Goal: Transaction & Acquisition: Purchase product/service

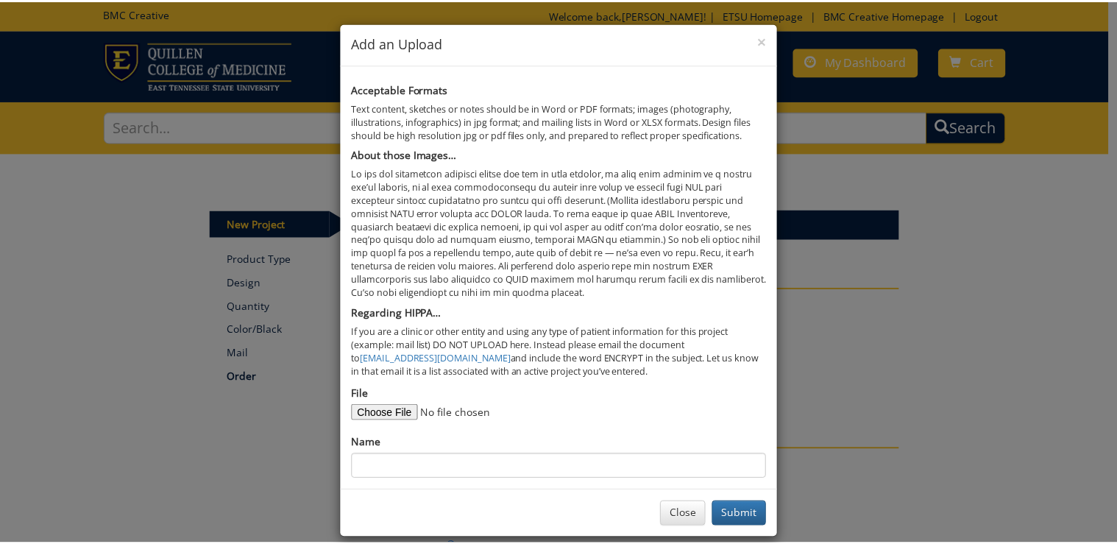
scroll to position [59, 0]
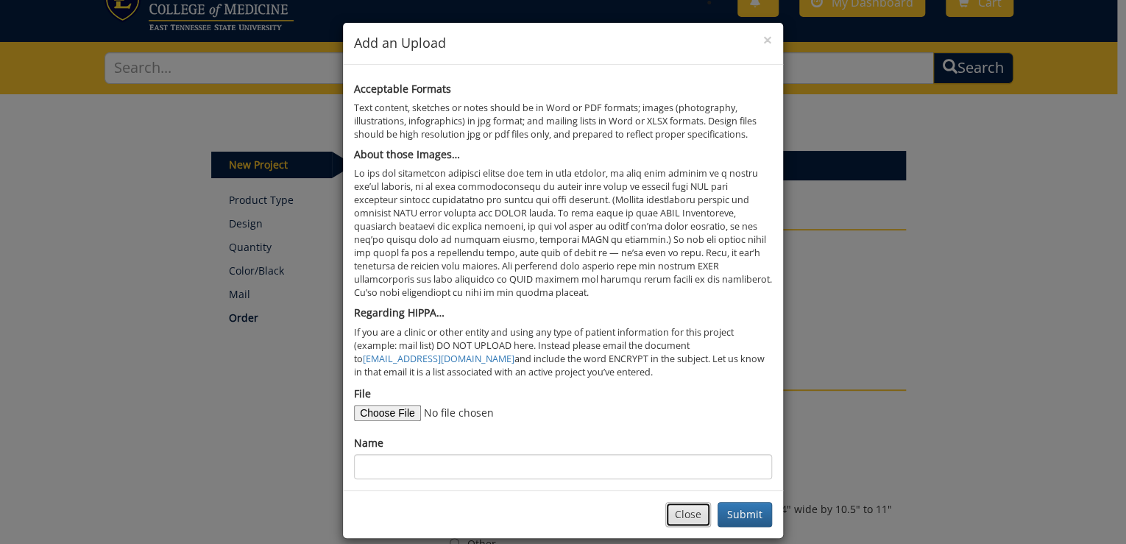
click at [692, 514] on button "Close" at bounding box center [688, 514] width 46 height 25
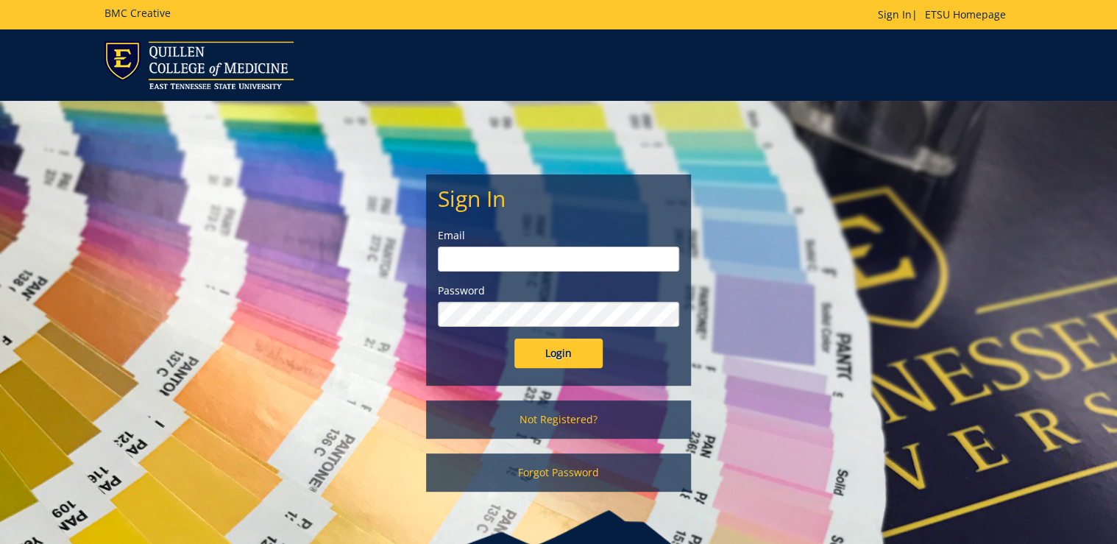
type input "ditcharo@etsu.edu"
click at [556, 353] on input "Login" at bounding box center [559, 353] width 88 height 29
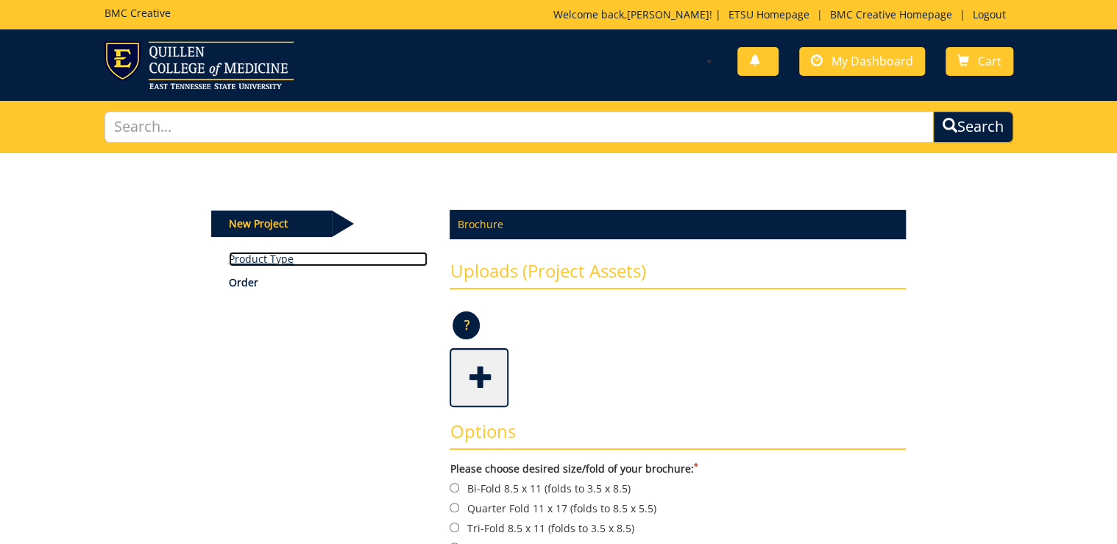
click at [266, 252] on link "Product Type" at bounding box center [328, 259] width 199 height 15
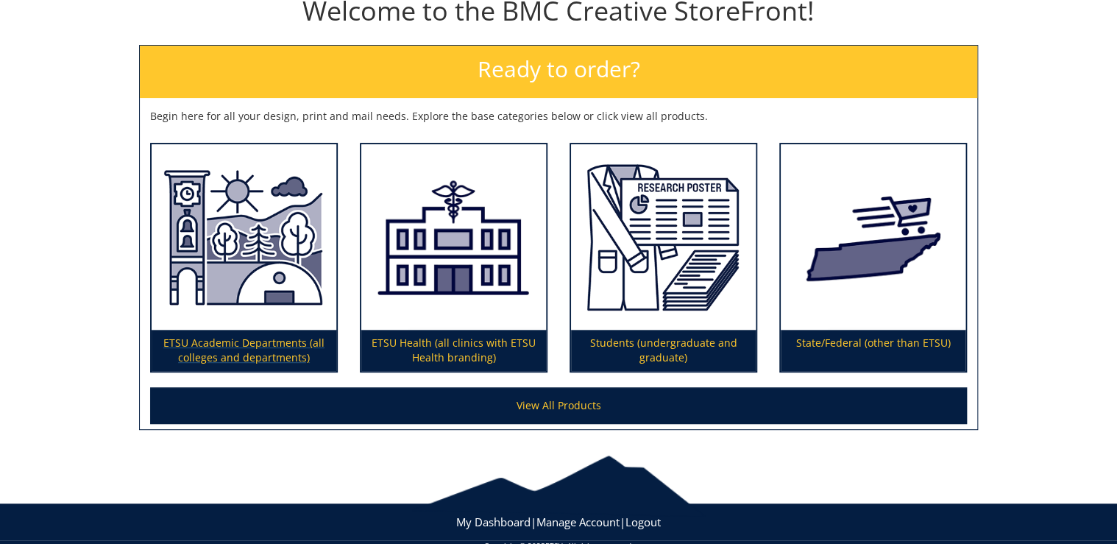
scroll to position [203, 0]
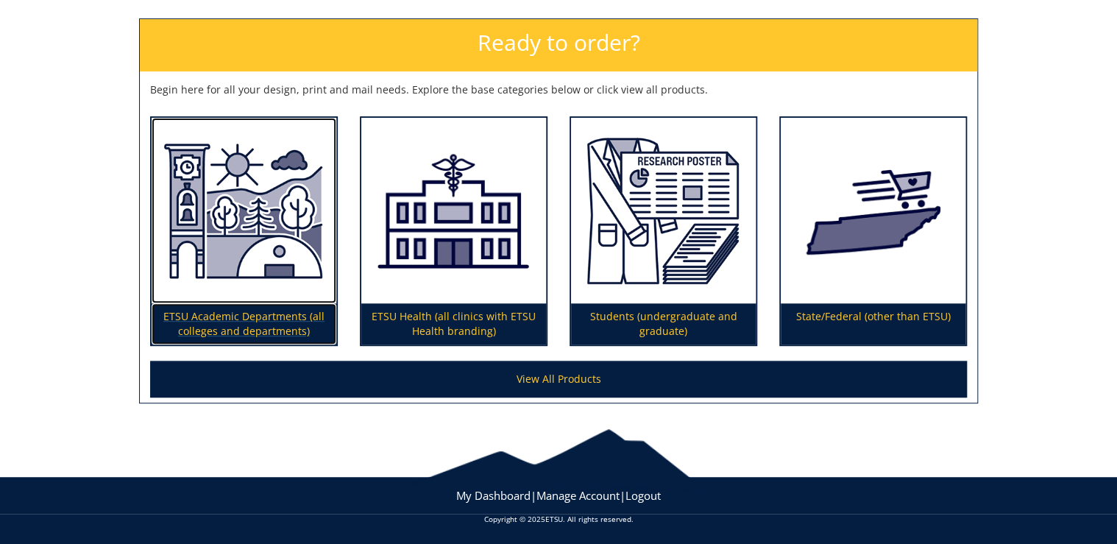
click at [241, 294] on img at bounding box center [244, 211] width 185 height 186
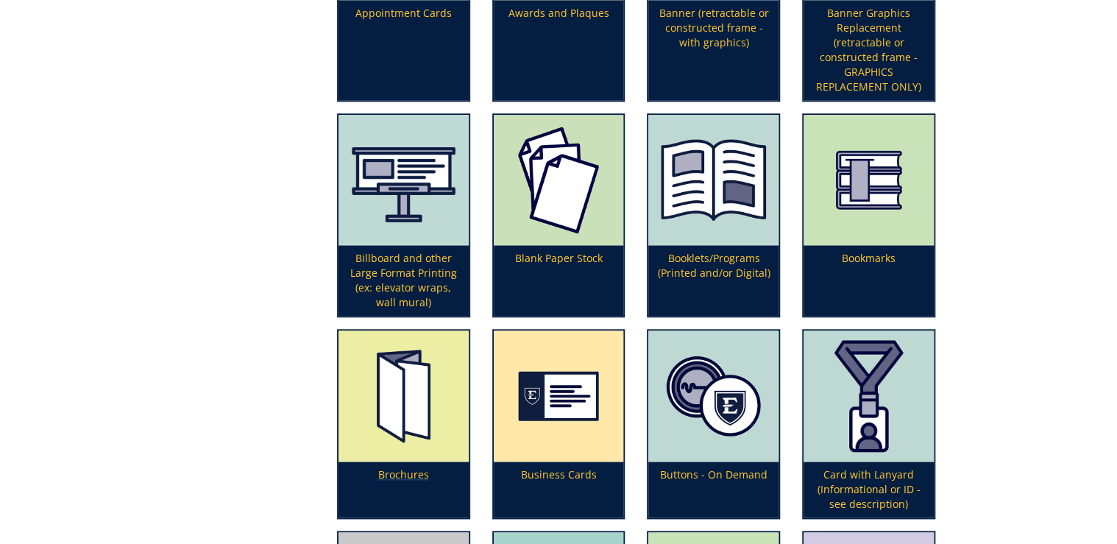
scroll to position [648, 0]
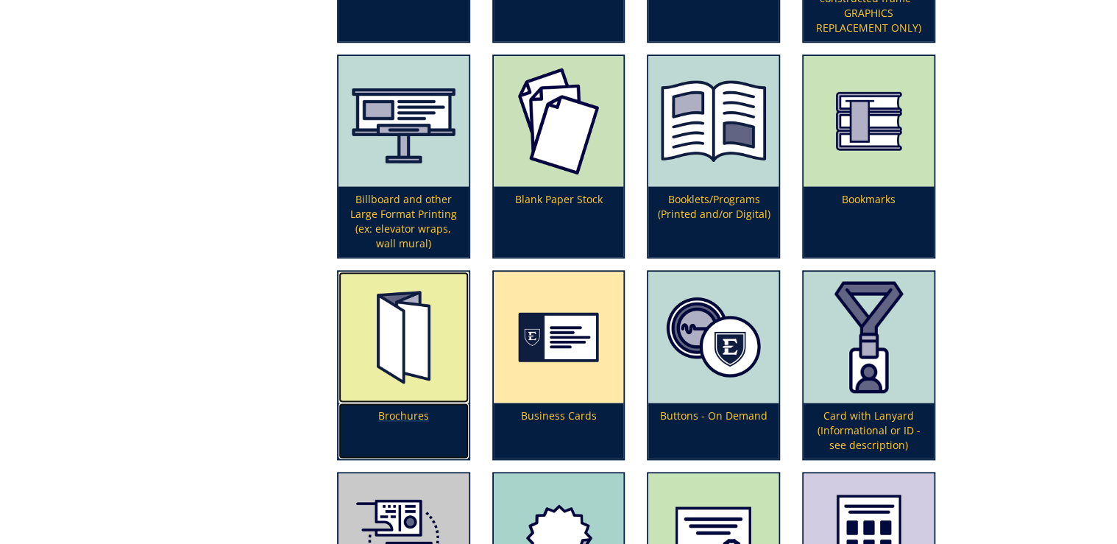
click at [420, 366] on img at bounding box center [404, 337] width 130 height 131
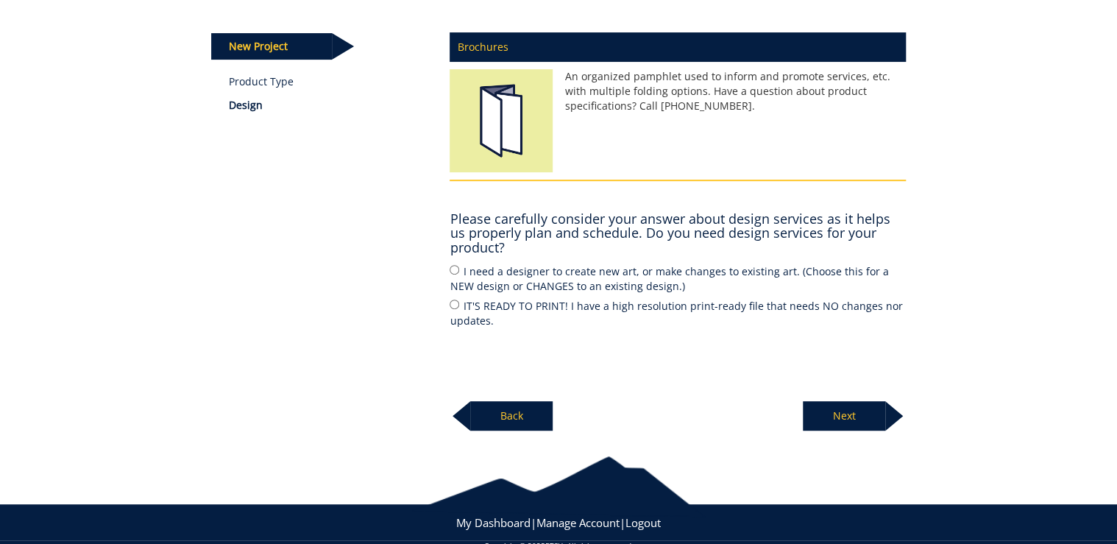
scroll to position [205, 0]
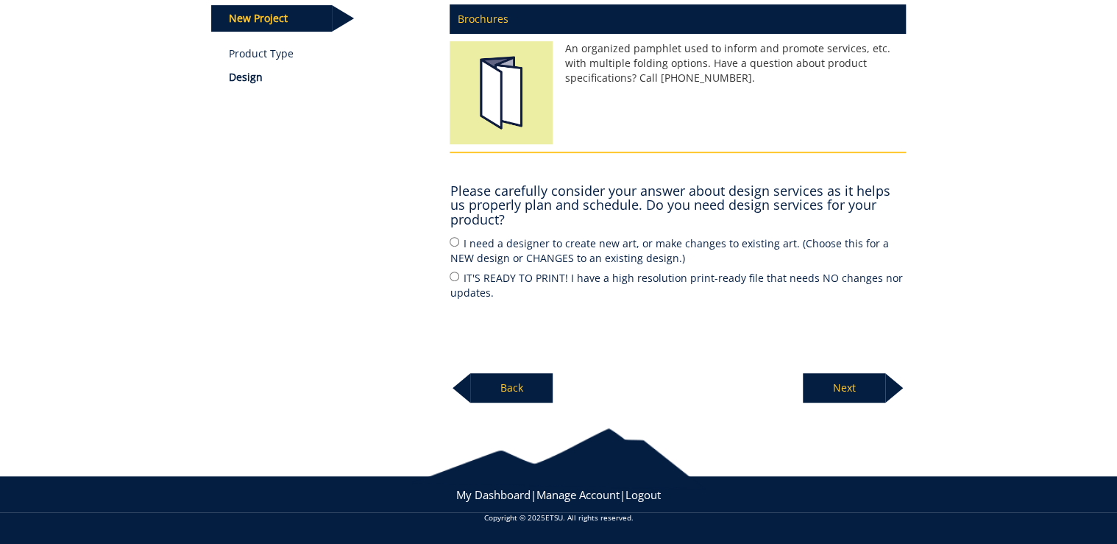
click at [448, 241] on div "Brochures An organized pamphlet used to inform and promote services, etc. with …" at bounding box center [678, 199] width 478 height 407
click at [450, 240] on input "I need a designer to create new art, or make changes to existing art. (Choose t…" at bounding box center [455, 242] width 10 height 10
radio input "true"
click at [874, 391] on p "Next" at bounding box center [844, 387] width 82 height 29
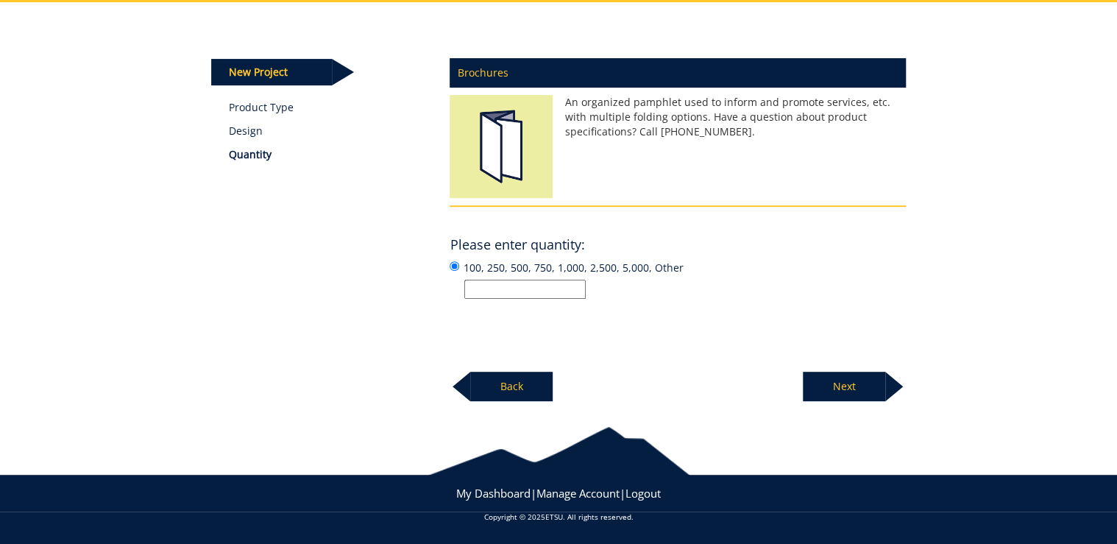
scroll to position [149, 0]
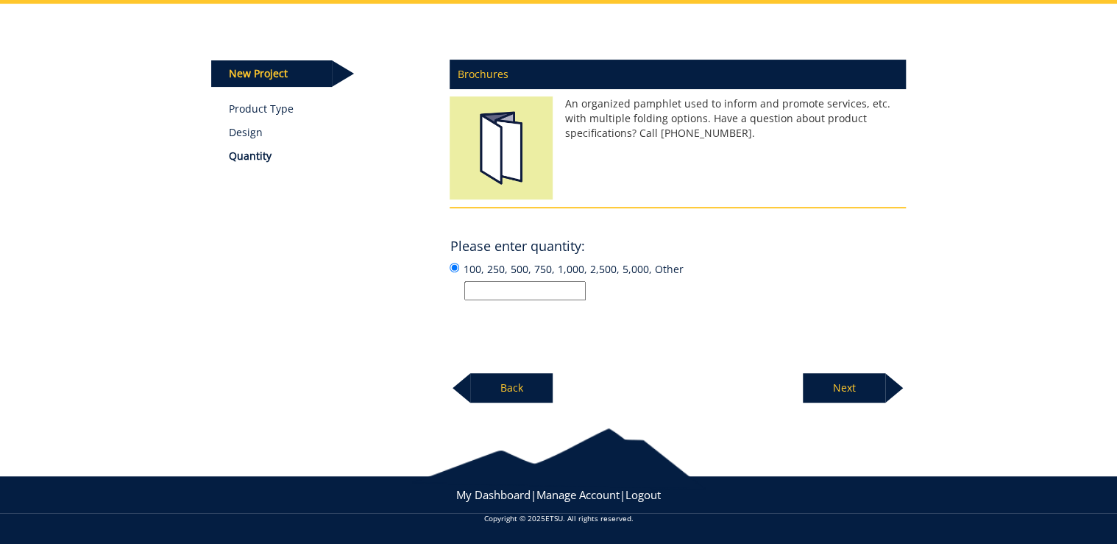
click at [549, 289] on input "100, 250, 500, 750, 1,000, 2,500, 5,000, Other" at bounding box center [524, 290] width 121 height 19
type input "1,500"
click at [805, 228] on div "Brochures An organized pamphlet used to inform and promote services, etc. with …" at bounding box center [678, 227] width 478 height 353
click at [866, 392] on p "Next" at bounding box center [844, 387] width 82 height 29
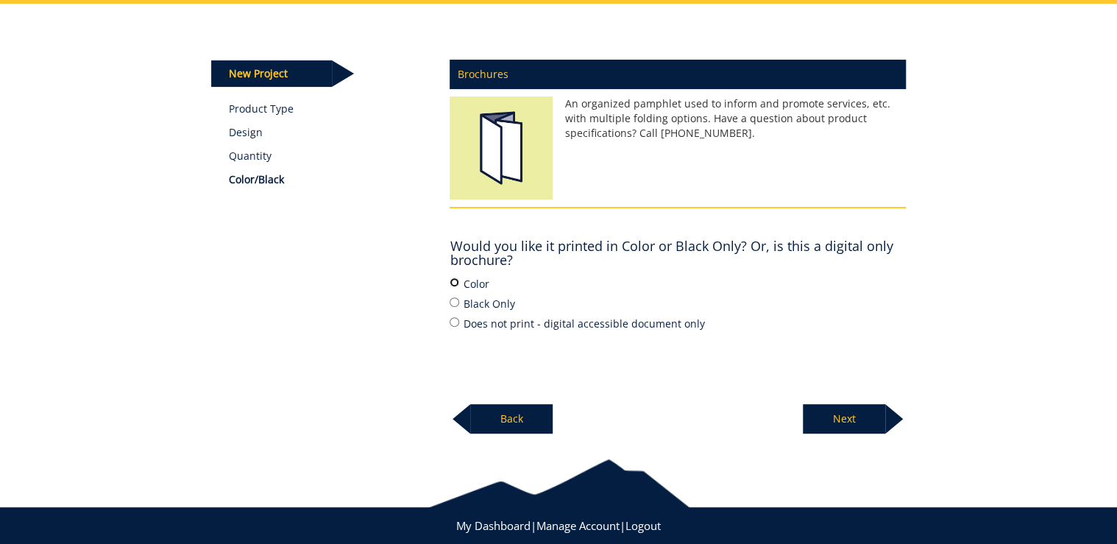
click at [453, 283] on input "Color" at bounding box center [455, 283] width 10 height 10
radio input "true"
click at [847, 421] on p "Next" at bounding box center [844, 418] width 82 height 29
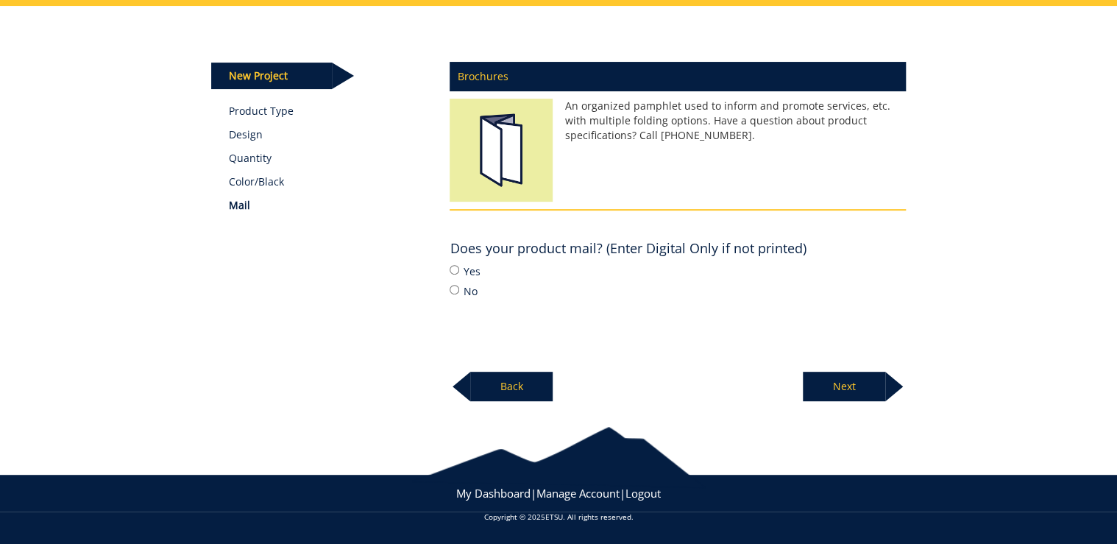
scroll to position [146, 0]
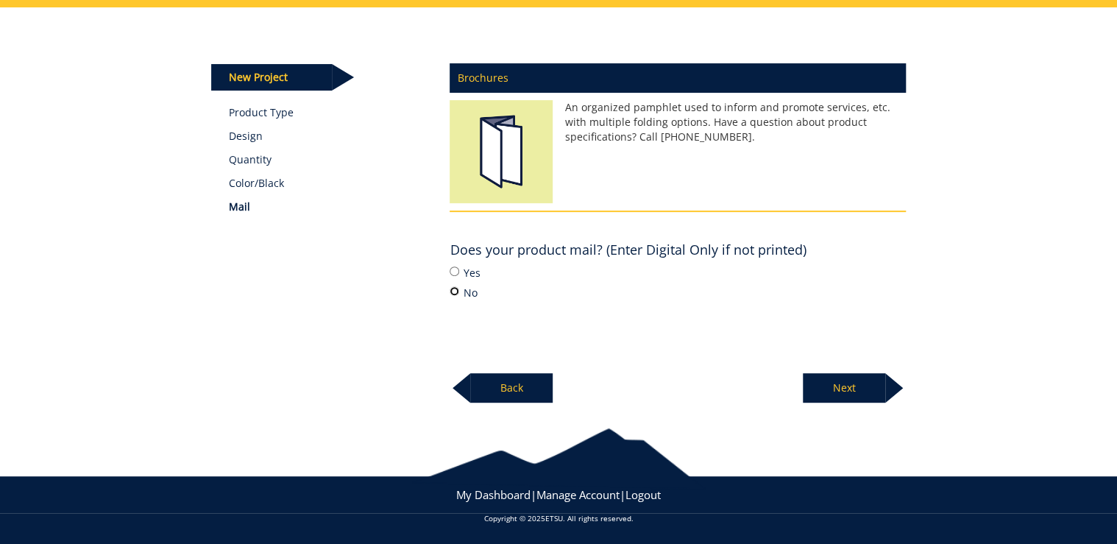
click at [453, 291] on input "No" at bounding box center [455, 291] width 10 height 10
radio input "true"
click at [866, 391] on p "Next" at bounding box center [844, 387] width 82 height 29
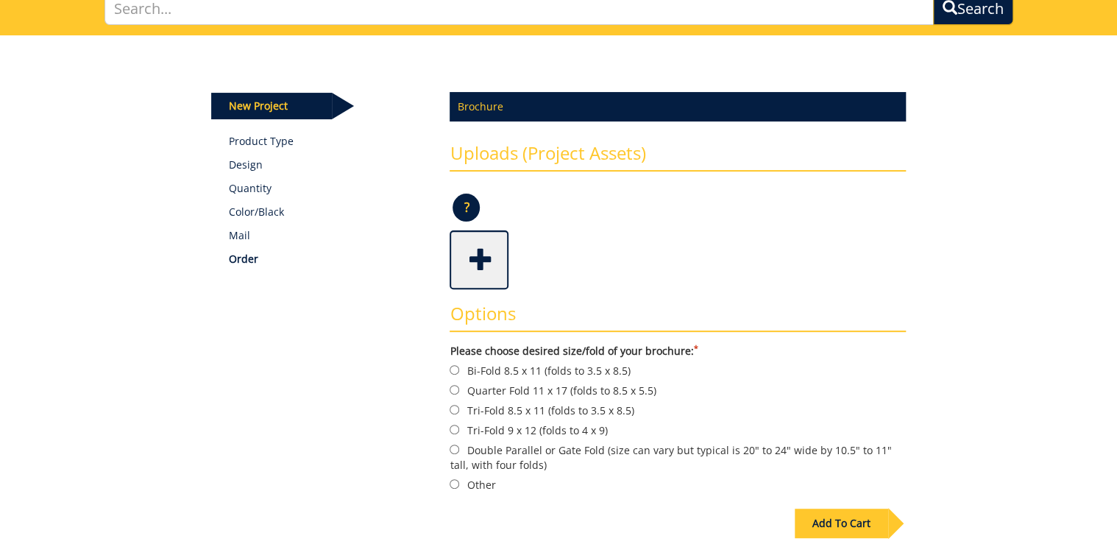
scroll to position [177, 0]
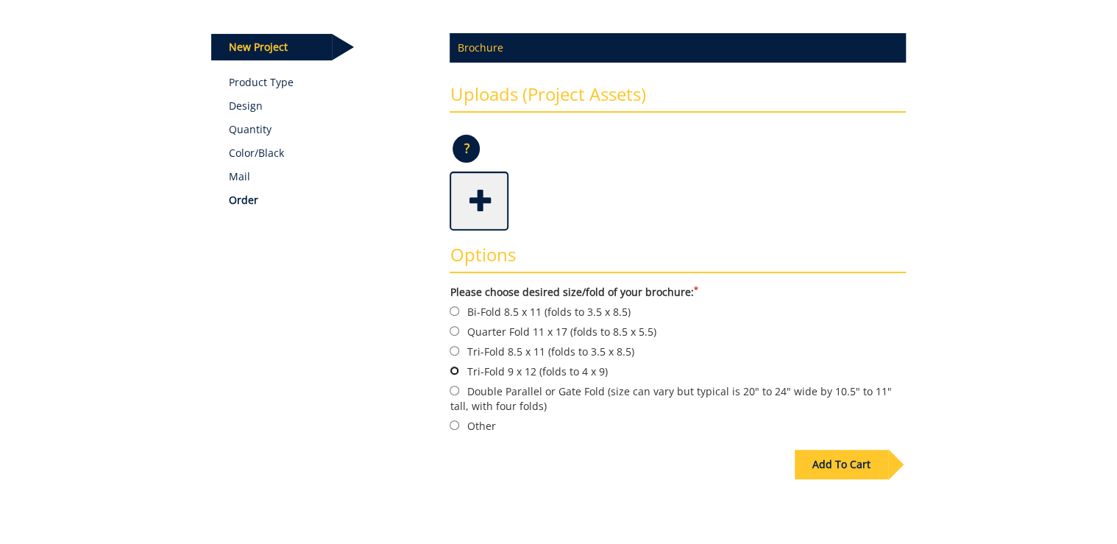
click at [453, 371] on input "Tri-Fold 9 x 12 (folds to 4 x 9)" at bounding box center [455, 371] width 10 height 10
radio input "true"
click at [463, 202] on span at bounding box center [480, 200] width 59 height 52
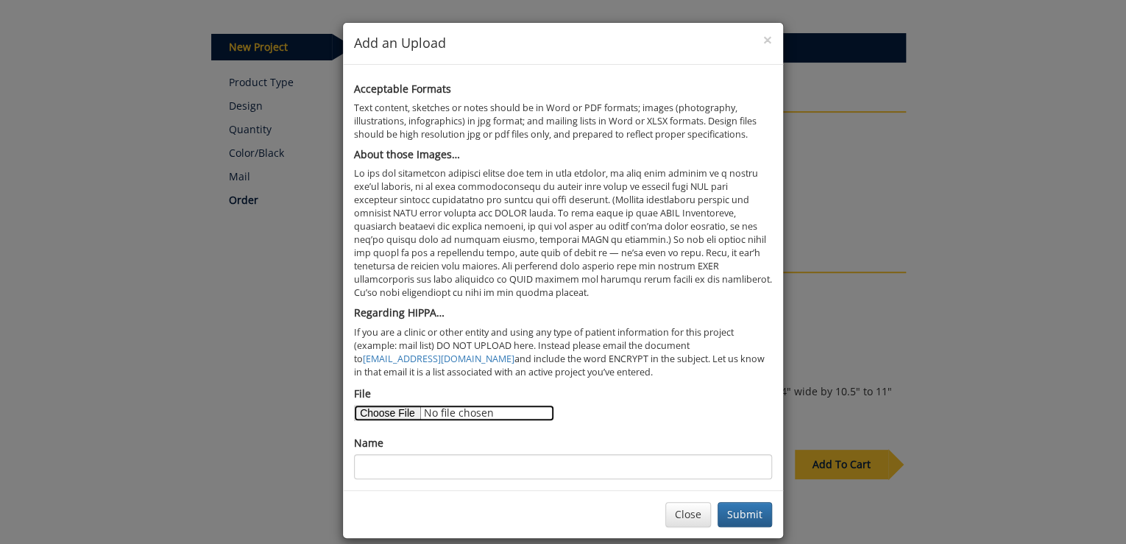
click at [395, 415] on input "File" at bounding box center [454, 413] width 200 height 16
click at [403, 410] on input "File" at bounding box center [454, 413] width 200 height 16
type input "C:\fakepath\Brochure Draft.docx"
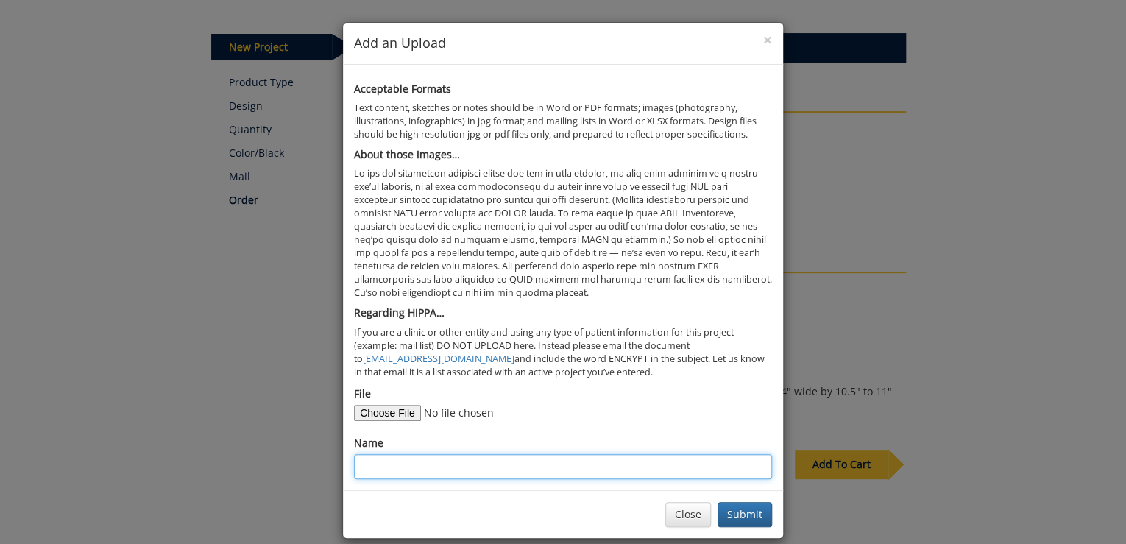
click at [473, 465] on input "Name" at bounding box center [563, 466] width 418 height 25
type input "2025 Brochure Refresh"
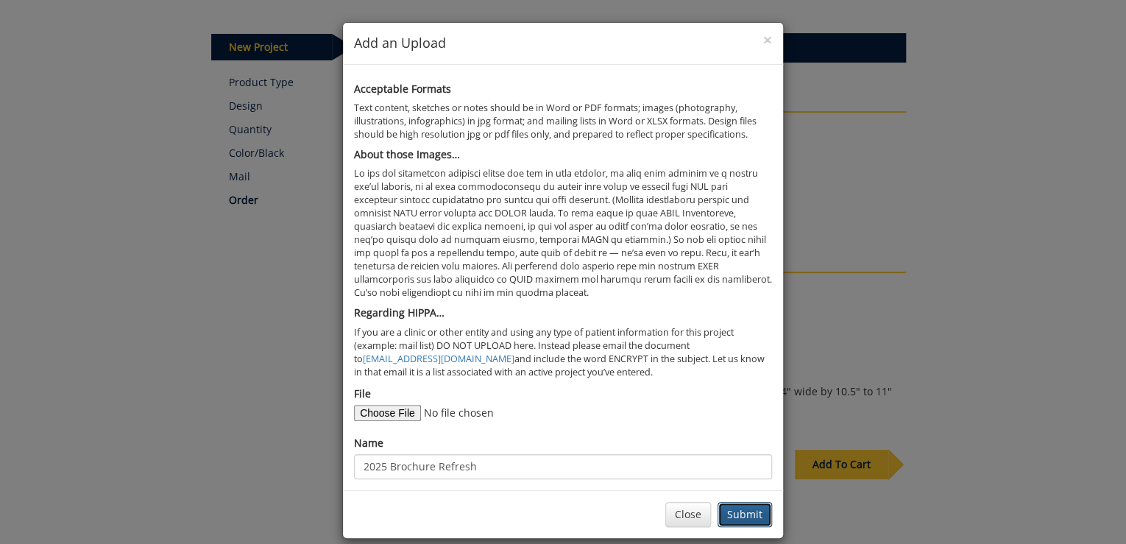
click at [750, 511] on button "Submit" at bounding box center [745, 514] width 54 height 25
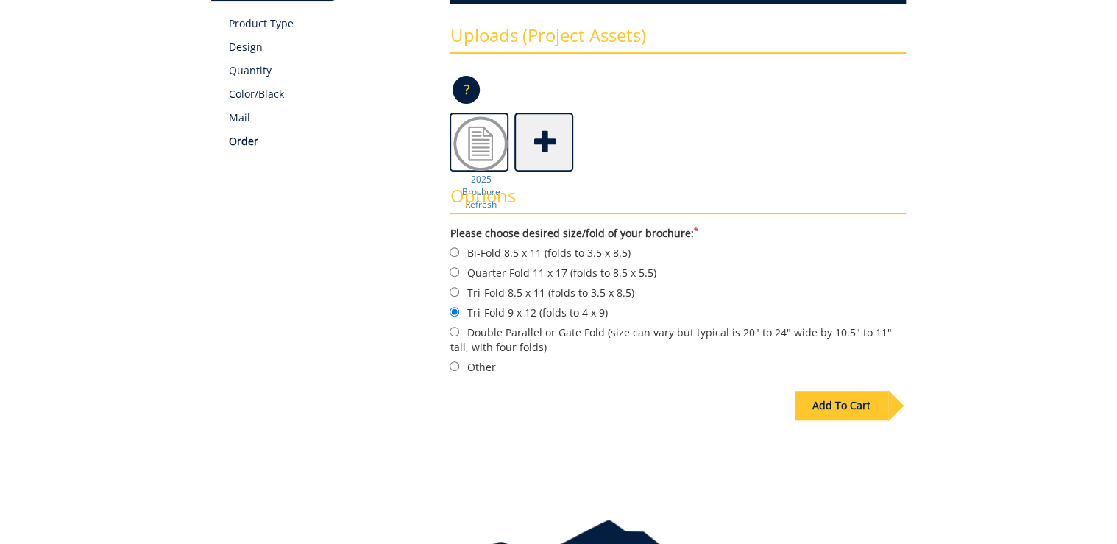
scroll to position [294, 0]
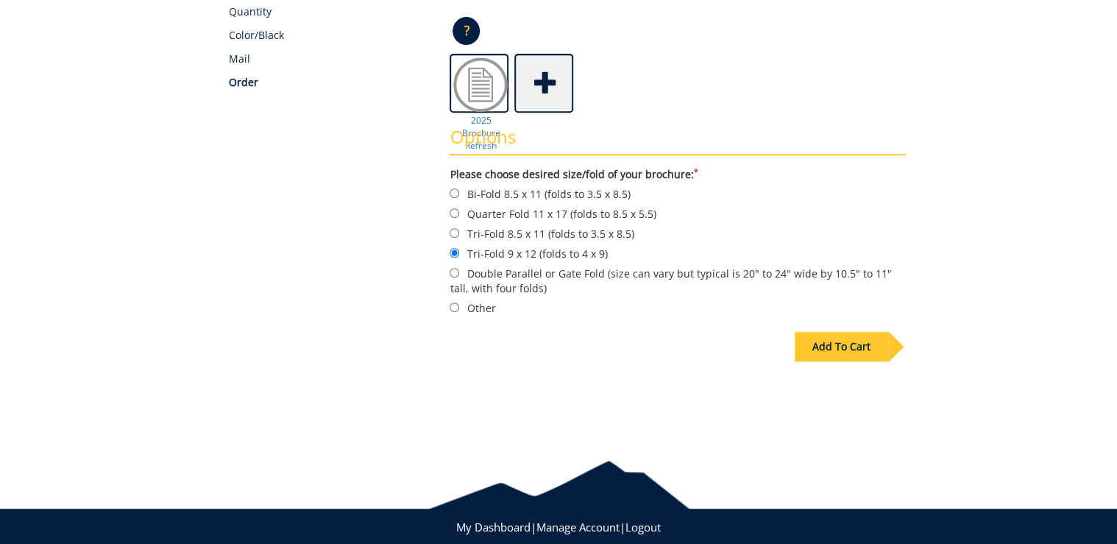
click at [839, 345] on div "Add To Cart" at bounding box center [841, 346] width 93 height 29
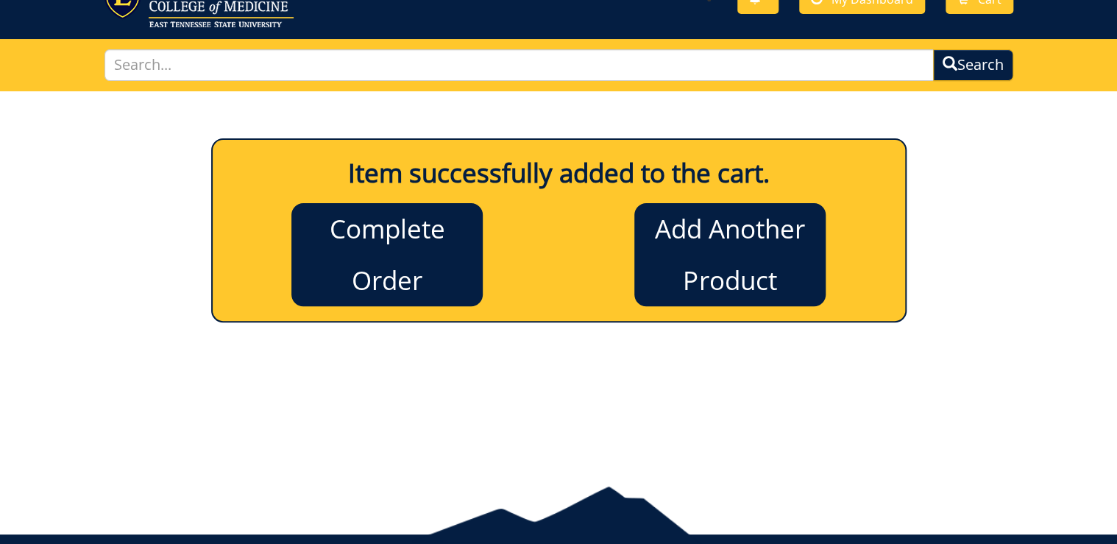
scroll to position [3, 0]
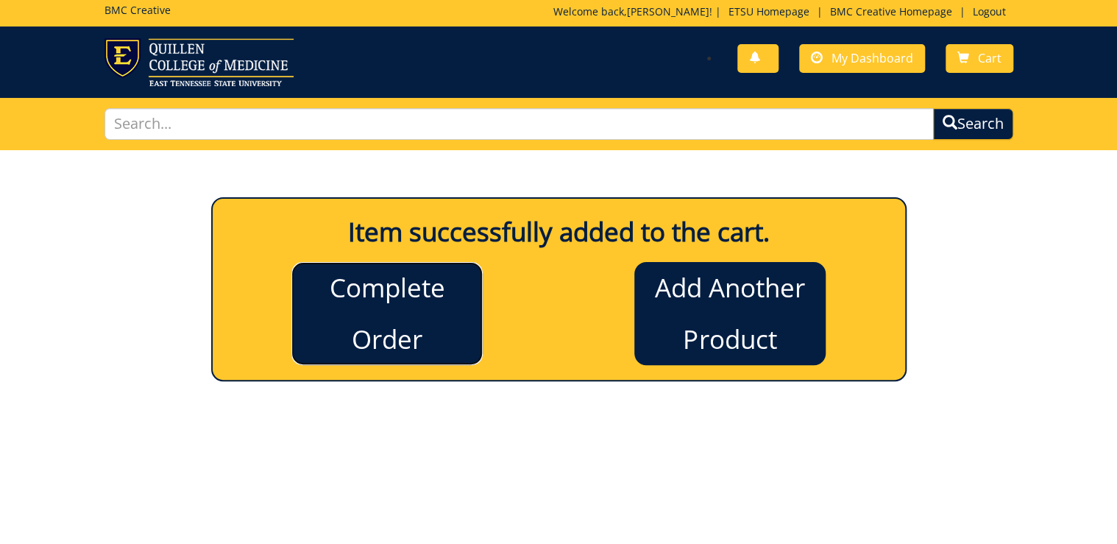
click at [386, 305] on link "Complete Order" at bounding box center [386, 313] width 191 height 103
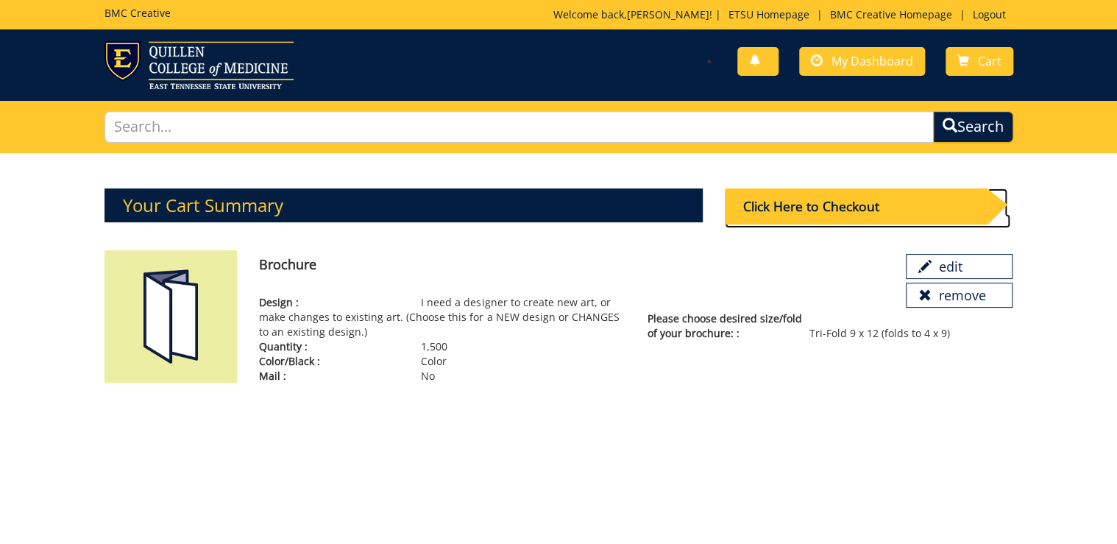
click at [856, 203] on div "Click Here to Checkout" at bounding box center [856, 206] width 263 height 36
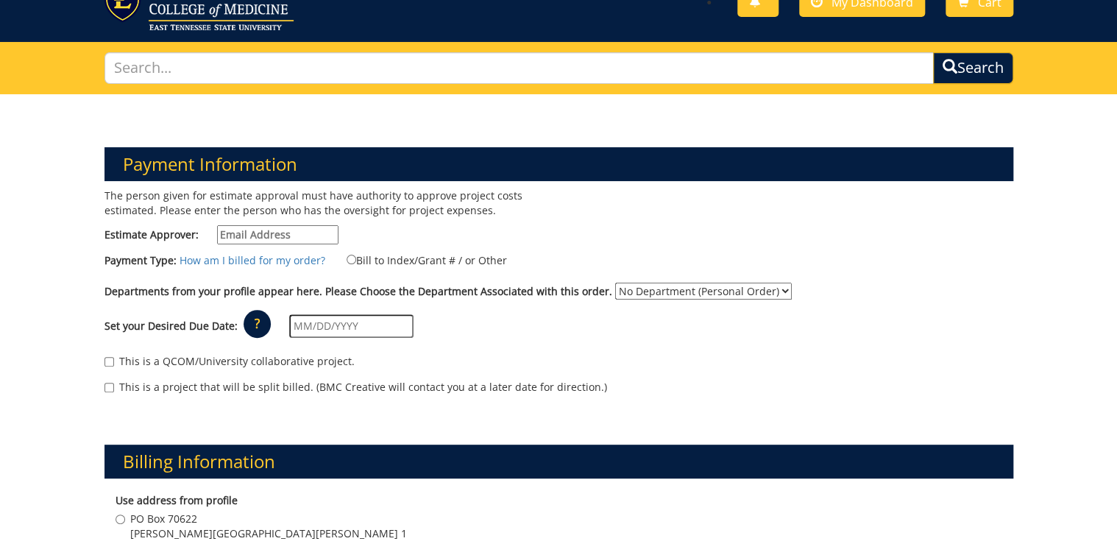
scroll to position [118, 0]
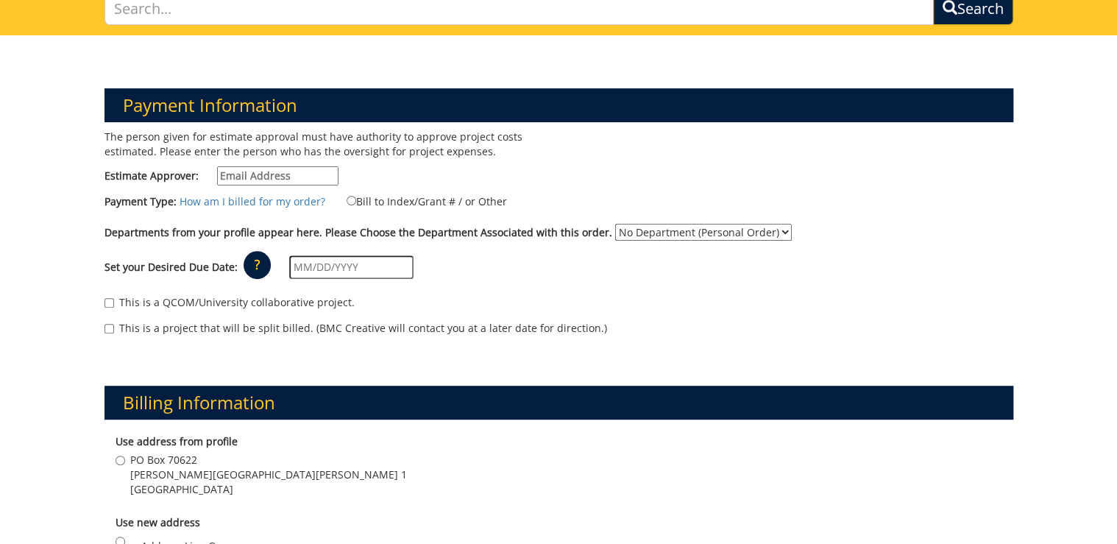
click at [281, 174] on input "Estimate Approver:" at bounding box center [277, 175] width 121 height 19
click at [501, 140] on p "The person given for estimate approval must have authority to approve project c…" at bounding box center [327, 144] width 444 height 29
click at [304, 180] on input "Estimate Approver:" at bounding box center [277, 175] width 121 height 19
type input "[PERSON_NAME][EMAIL_ADDRESS][DOMAIN_NAME]"
click at [350, 199] on input "Bill to Index/Grant # / or Other" at bounding box center [352, 201] width 10 height 10
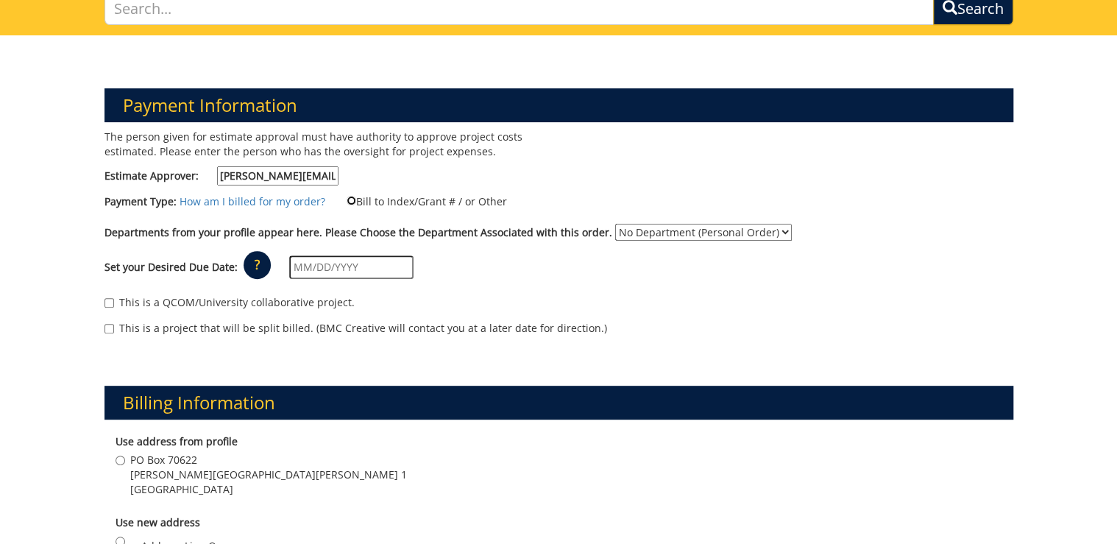
radio input "true"
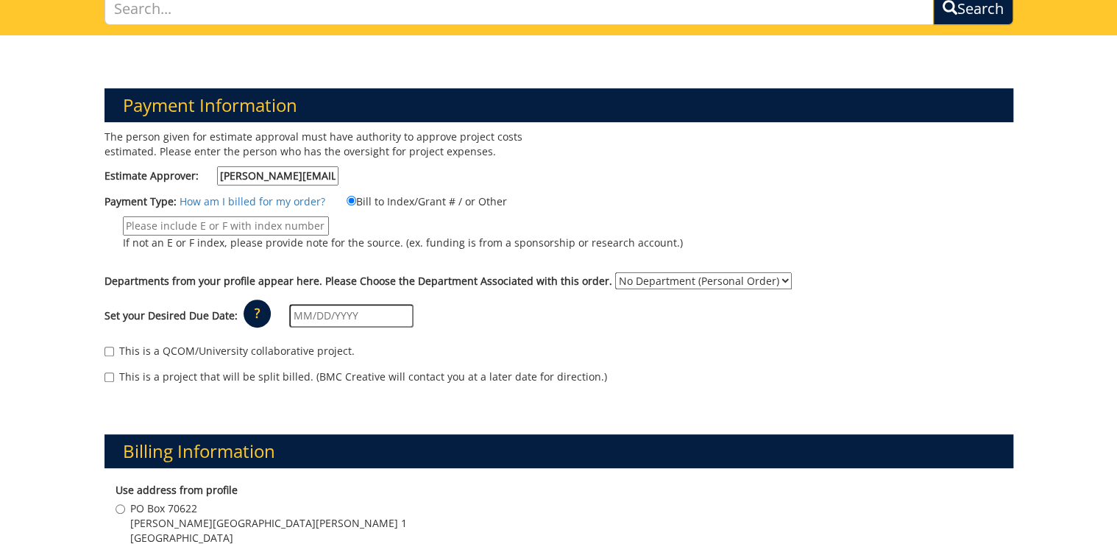
click at [671, 283] on select "No Department (Personal Order) Internal Medicine" at bounding box center [703, 280] width 177 height 17
select select "247"
click at [615, 272] on select "No Department (Personal Order) Internal Medicine" at bounding box center [703, 280] width 177 height 17
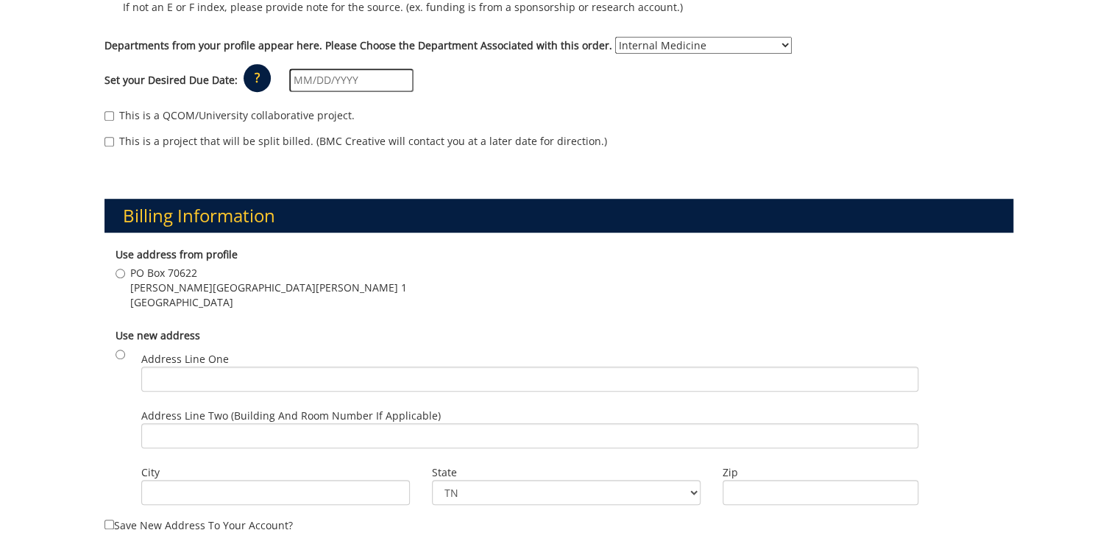
scroll to position [294, 0]
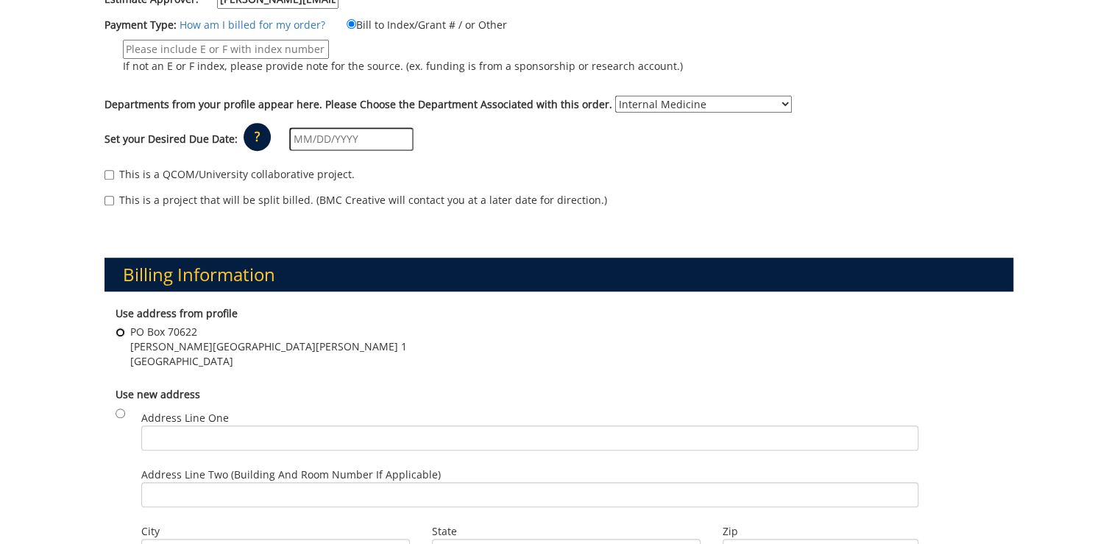
click at [118, 330] on input "PO Box 70622 Carl A Jones hall Building 1 Johnson City , TN 37604" at bounding box center [121, 333] width 10 height 10
radio input "true"
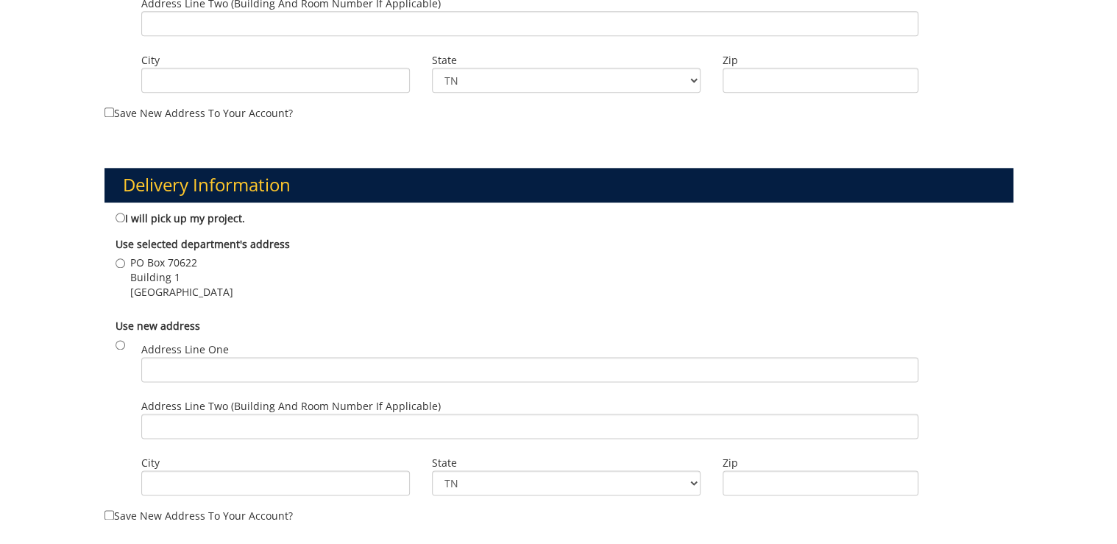
scroll to position [883, 0]
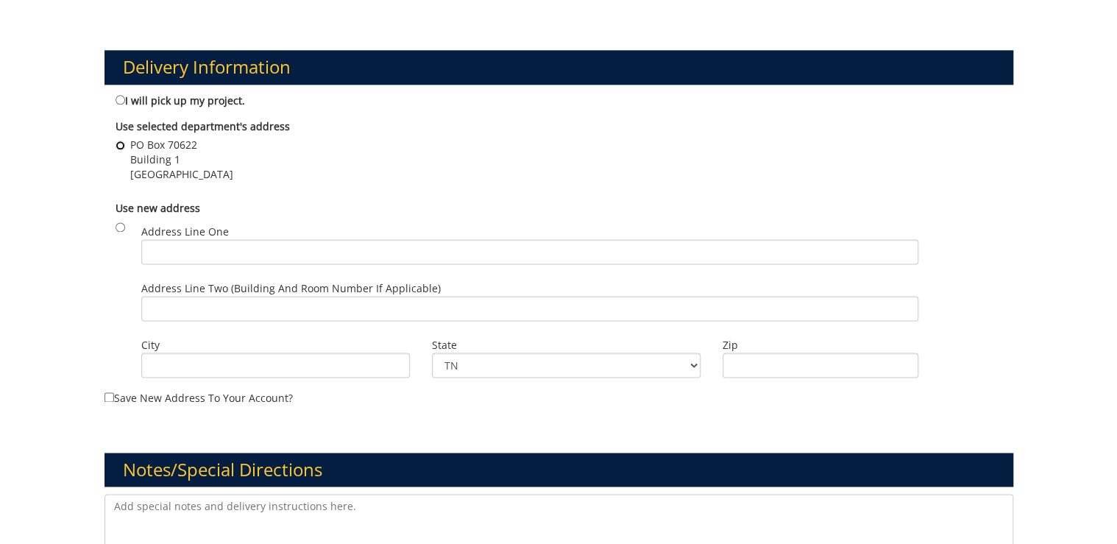
click at [121, 145] on input "PO Box 70622 Building 1 Johnson City , TN 37614" at bounding box center [121, 146] width 10 height 10
radio input "true"
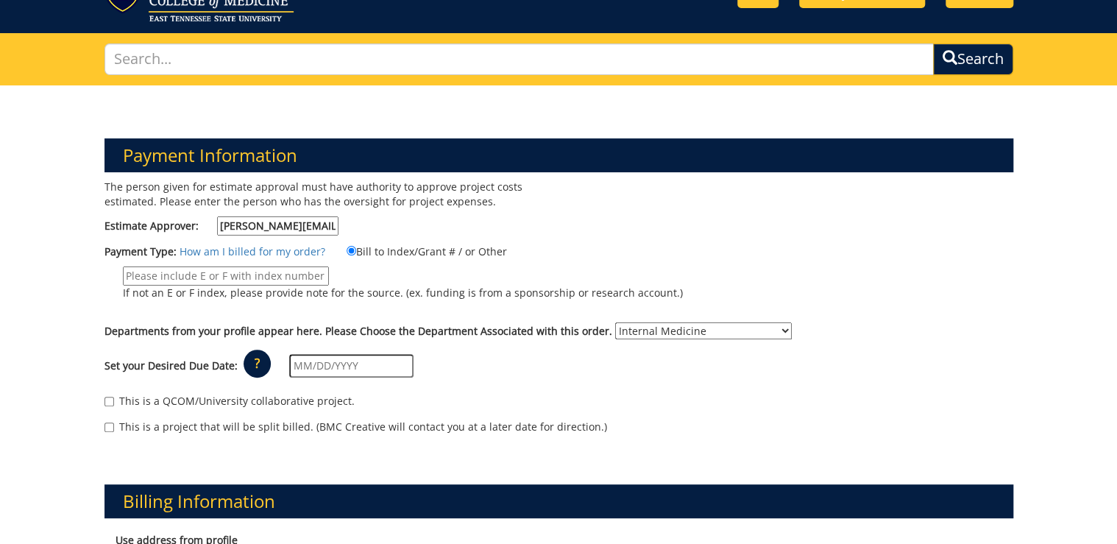
scroll to position [0, 0]
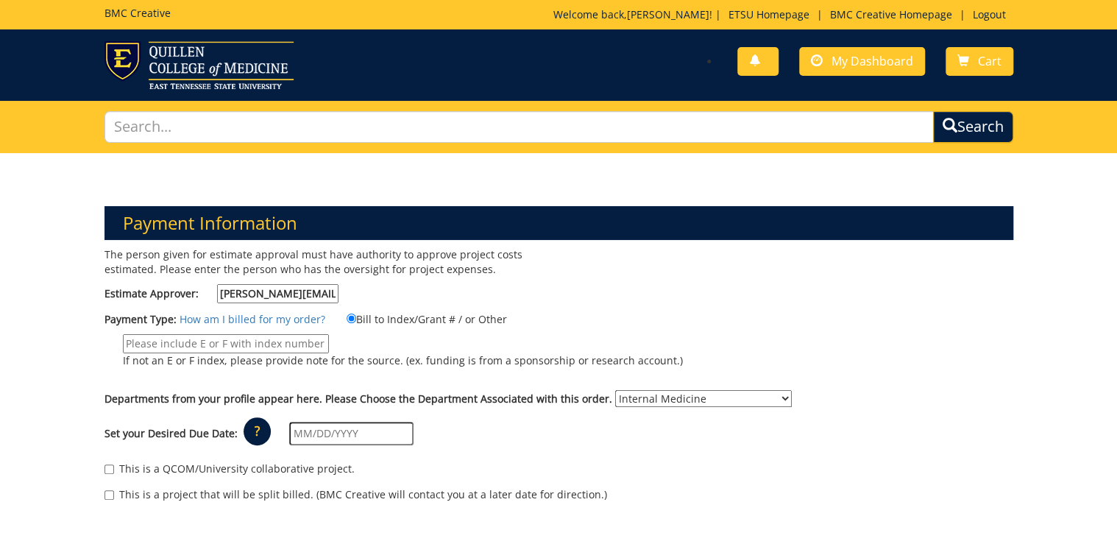
click at [377, 422] on input "text" at bounding box center [351, 434] width 124 height 24
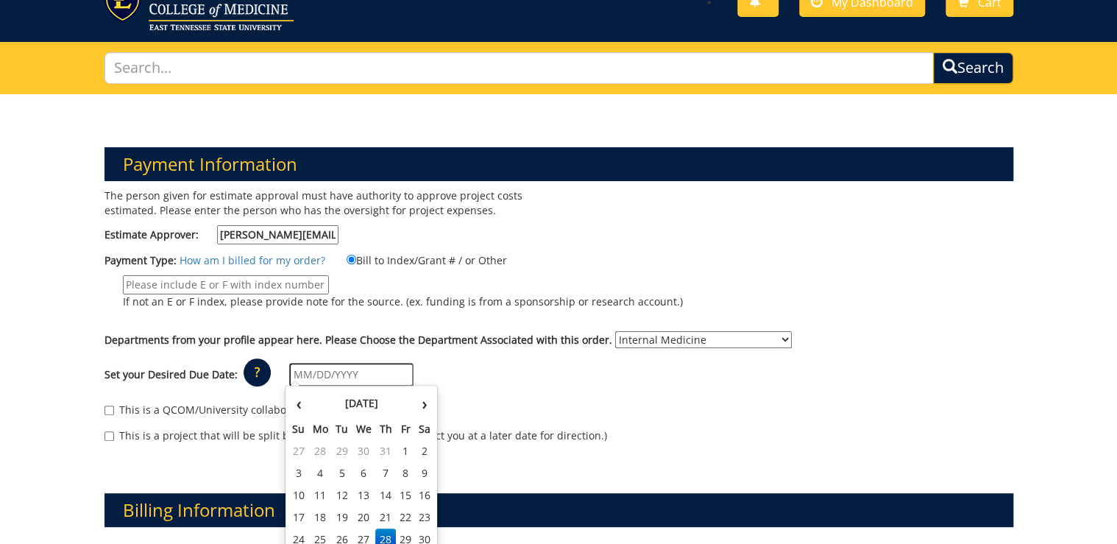
scroll to position [118, 0]
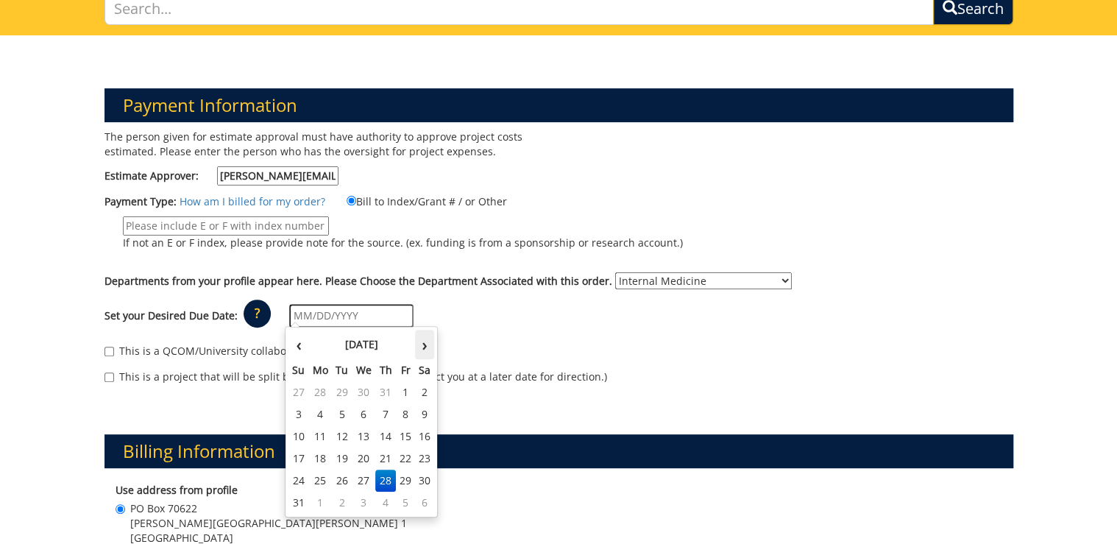
click at [423, 349] on th "›" at bounding box center [424, 344] width 19 height 29
click at [411, 456] on td "26" at bounding box center [406, 459] width 20 height 22
type input "[DATE]"
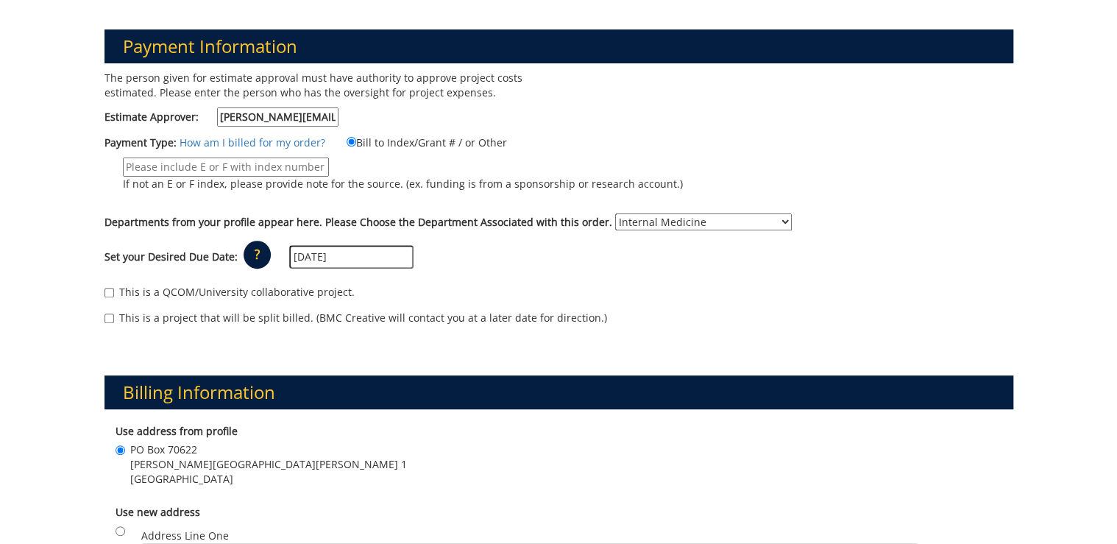
scroll to position [294, 0]
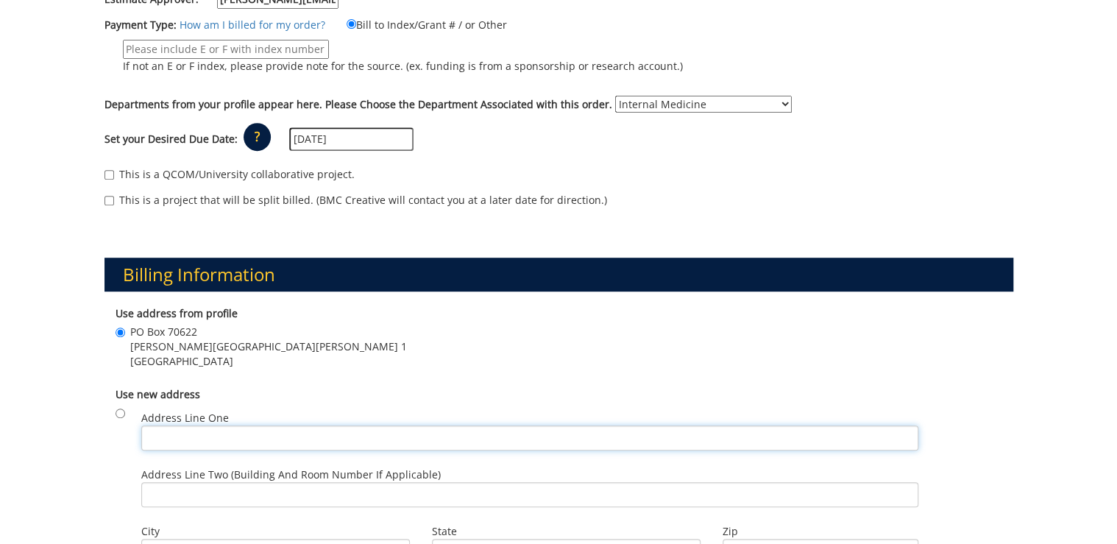
click at [215, 432] on input "Address Line One" at bounding box center [529, 437] width 777 height 25
click at [121, 333] on input "PO Box 70622 Carl A Jones hall Building 1 Johnson City , TN 37604" at bounding box center [121, 333] width 10 height 10
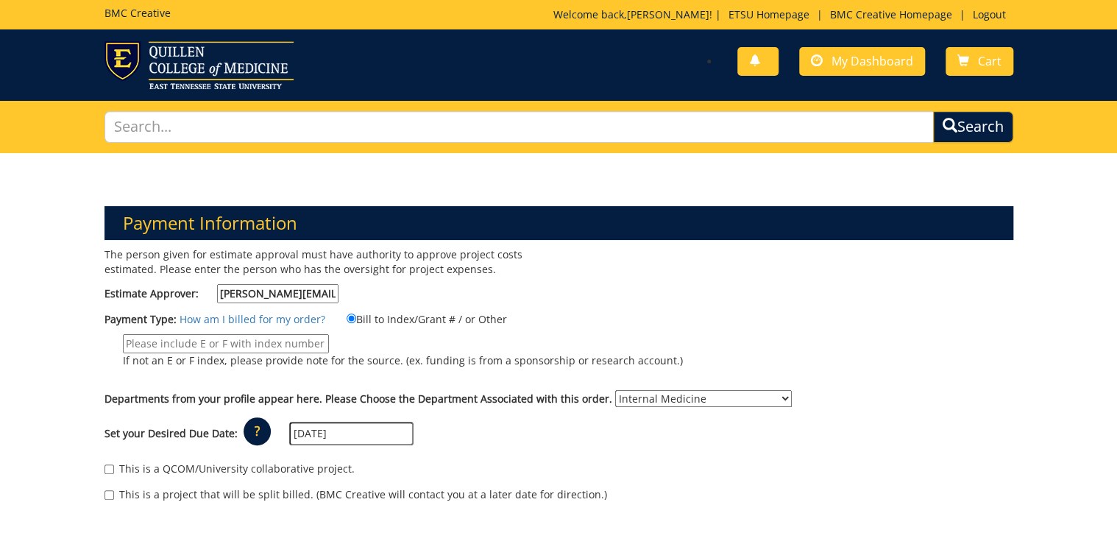
scroll to position [118, 0]
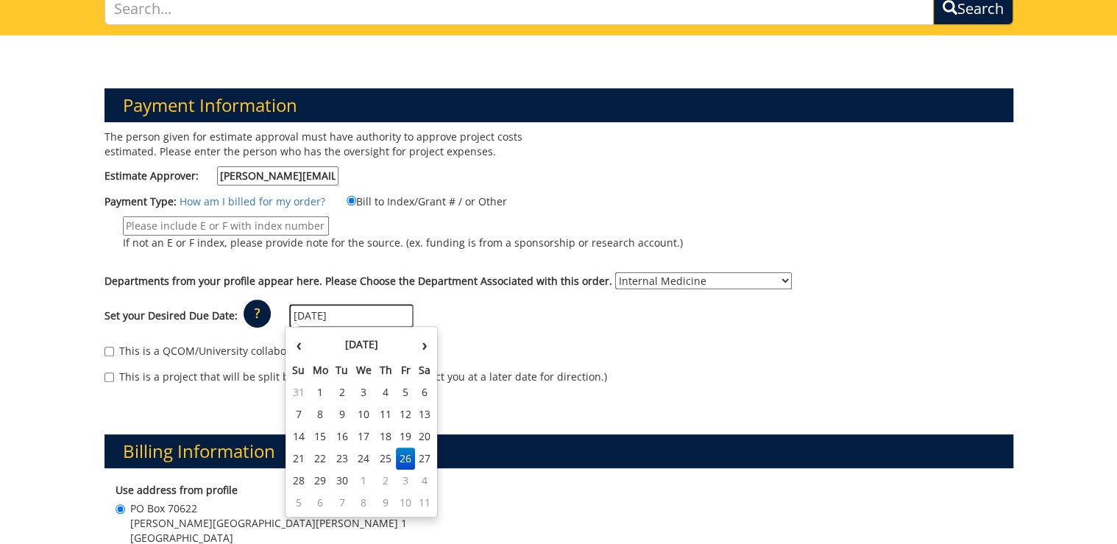
click at [383, 311] on input "[DATE]" at bounding box center [351, 316] width 124 height 24
click at [409, 464] on td "26" at bounding box center [406, 459] width 20 height 22
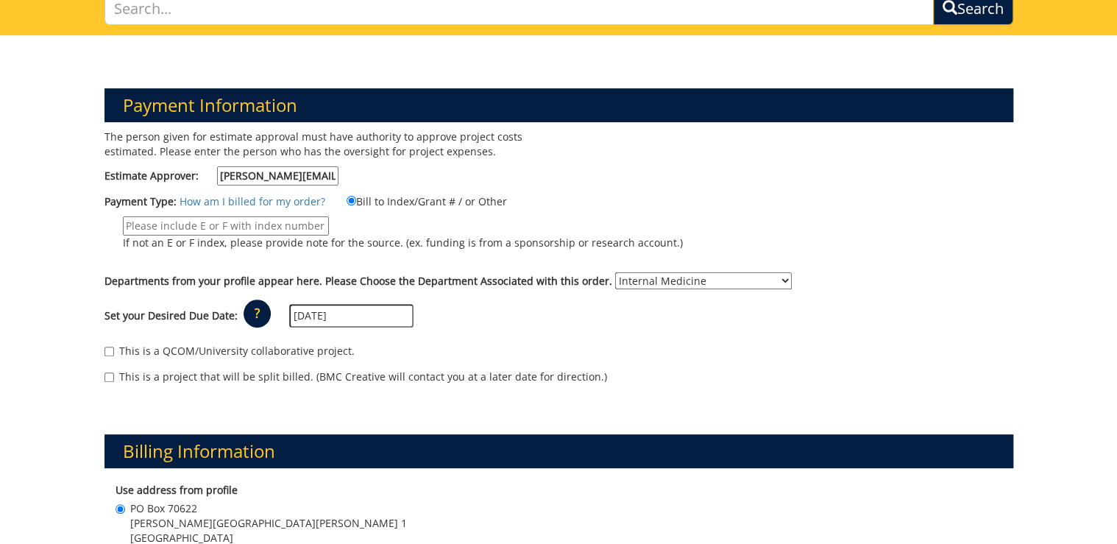
scroll to position [177, 0]
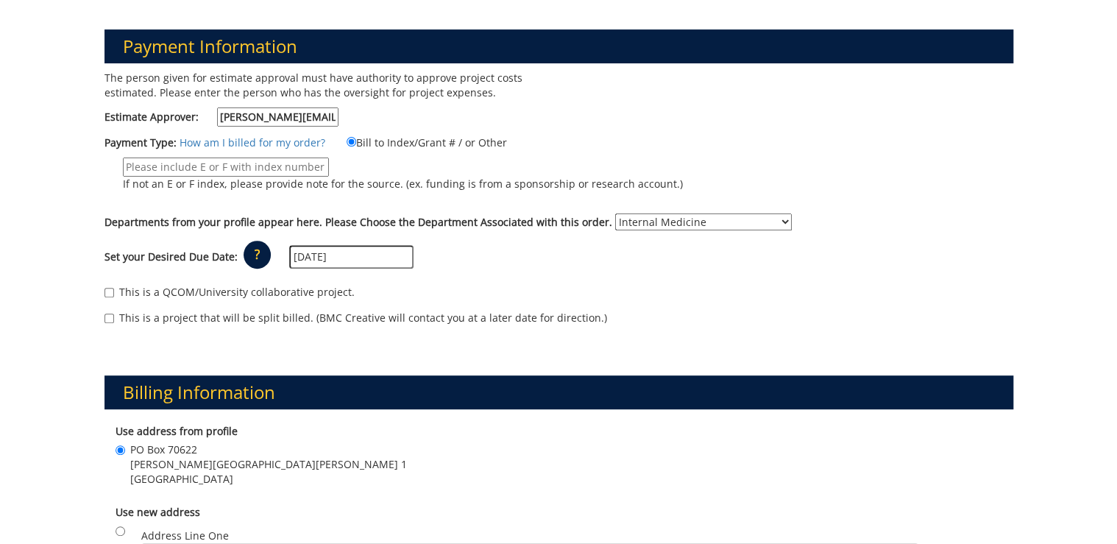
click at [670, 218] on select "No Department (Personal Order) Internal Medicine" at bounding box center [703, 221] width 177 height 17
click at [615, 213] on select "No Department (Personal Order) Internal Medicine" at bounding box center [703, 221] width 177 height 17
click at [661, 221] on select "No Department (Personal Order) Internal Medicine" at bounding box center [703, 221] width 177 height 17
select select "247"
click at [615, 213] on select "No Department (Personal Order) Internal Medicine" at bounding box center [703, 221] width 177 height 17
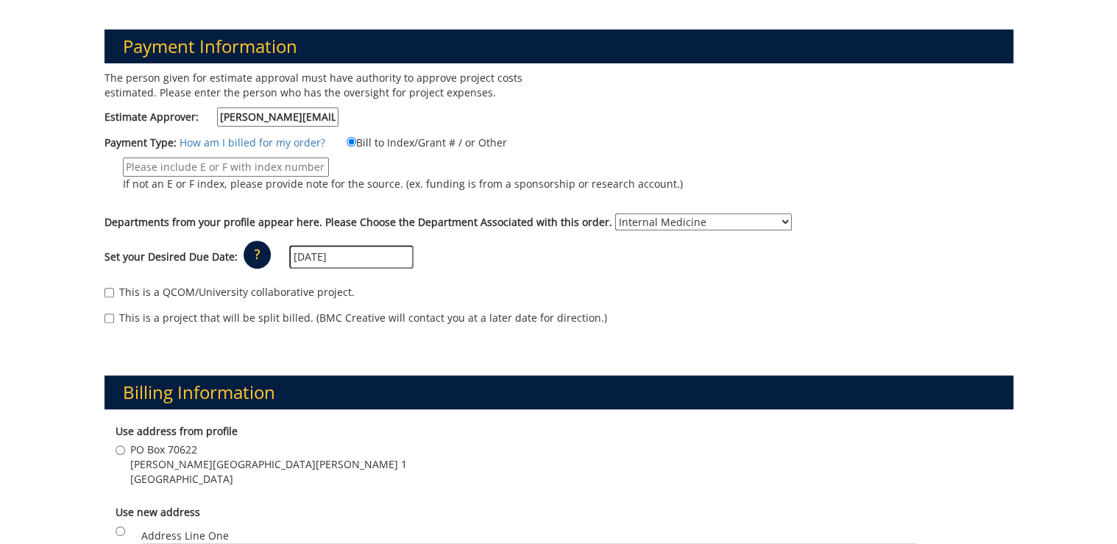
click at [249, 160] on input "If not an E or F index, please provide note for the source. (ex. funding is fro…" at bounding box center [226, 167] width 206 height 19
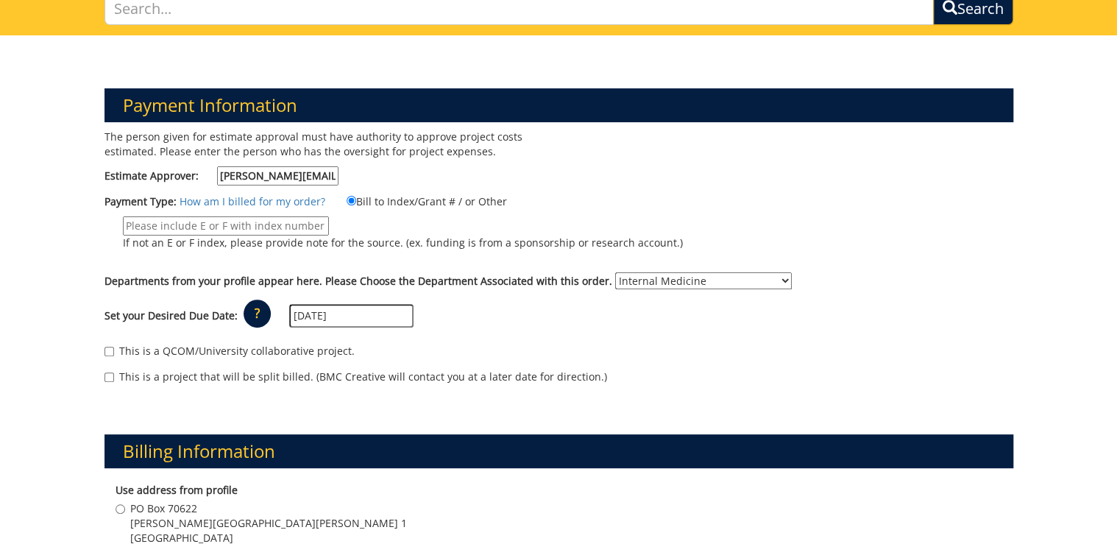
click at [358, 311] on input "[DATE]" at bounding box center [351, 316] width 124 height 24
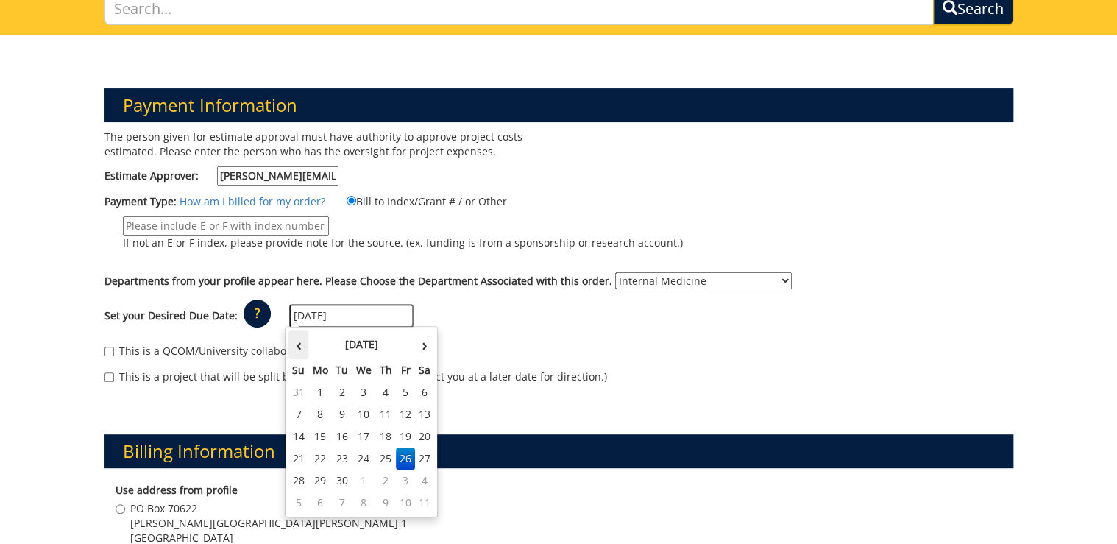
click at [305, 344] on th "‹" at bounding box center [299, 344] width 20 height 29
click at [421, 347] on th "›" at bounding box center [424, 344] width 19 height 29
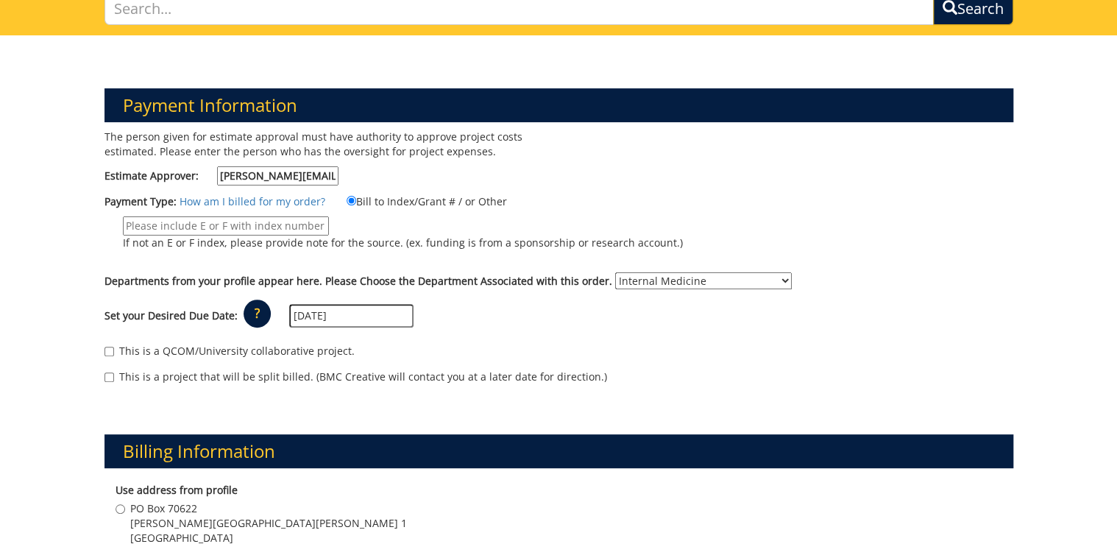
drag, startPoint x: 752, startPoint y: 194, endPoint x: 739, endPoint y: 194, distance: 13.2
click at [752, 194] on div "Payment Type: How am I billed for my order? Bill to Index/Grant # / or Other" at bounding box center [558, 229] width 931 height 72
click at [250, 223] on input "If not an E or F index, please provide note for the source. (ex. funding is fro…" at bounding box center [226, 225] width 206 height 19
paste input "20-62000"
type input "20-62000"
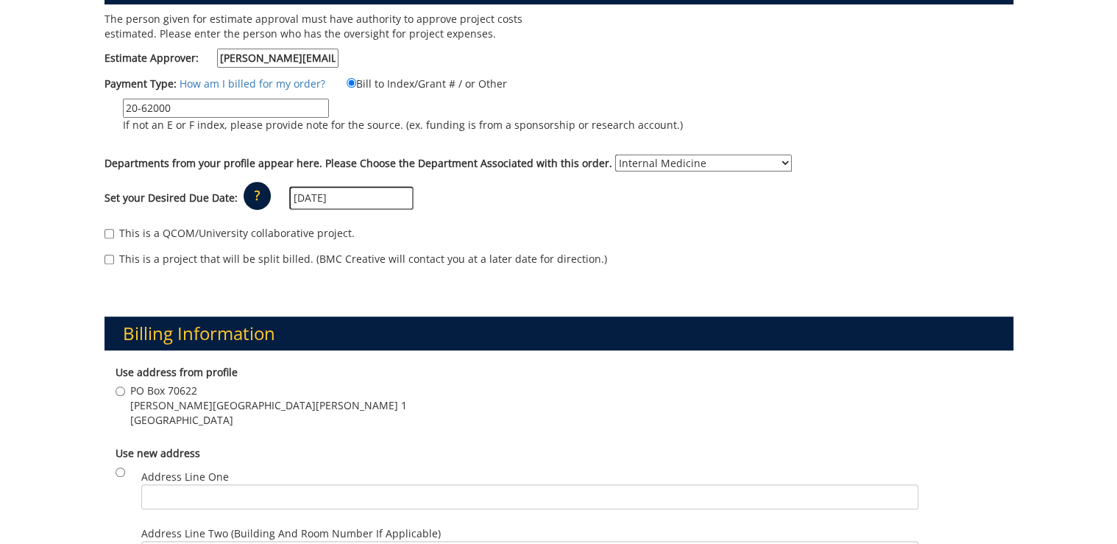
scroll to position [353, 0]
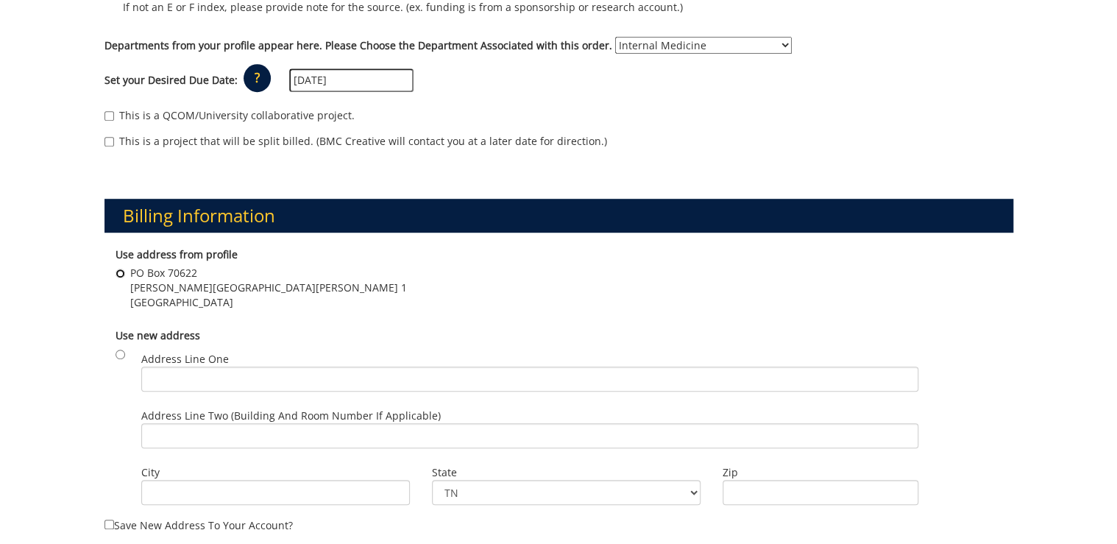
click at [119, 269] on input "PO Box 70622 Carl A Jones hall Building 1 Johnson City , TN 37604" at bounding box center [121, 274] width 10 height 10
radio input "true"
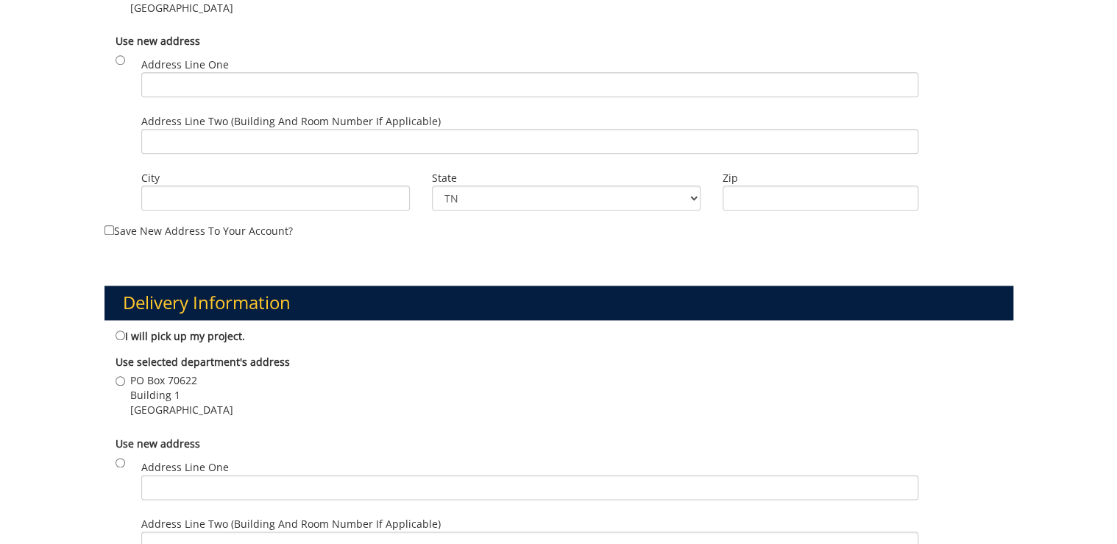
scroll to position [707, 0]
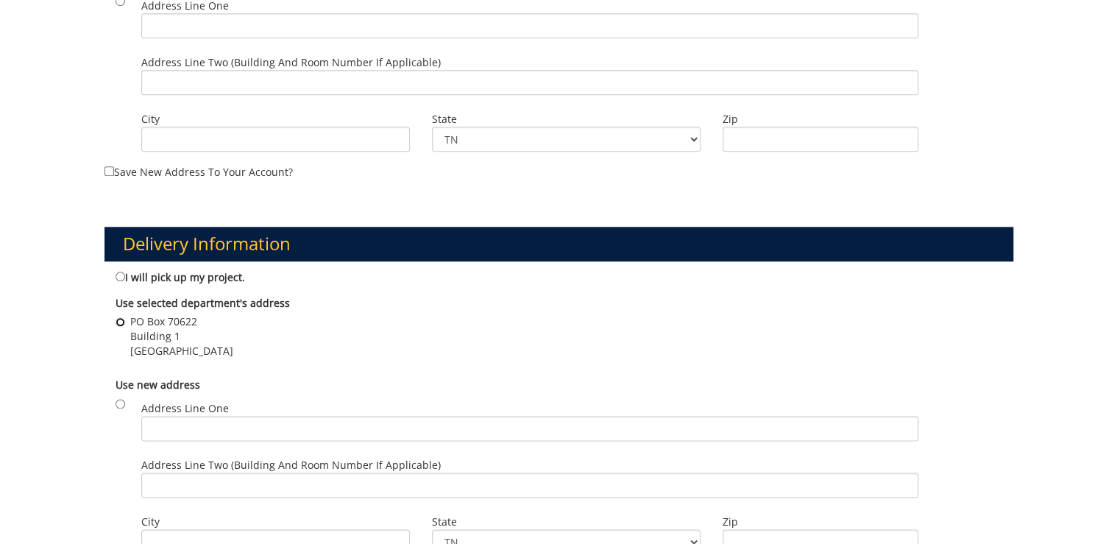
click at [118, 318] on input "PO Box 70622 Building 1 Johnson City , TN 37614" at bounding box center [121, 322] width 10 height 10
radio input "true"
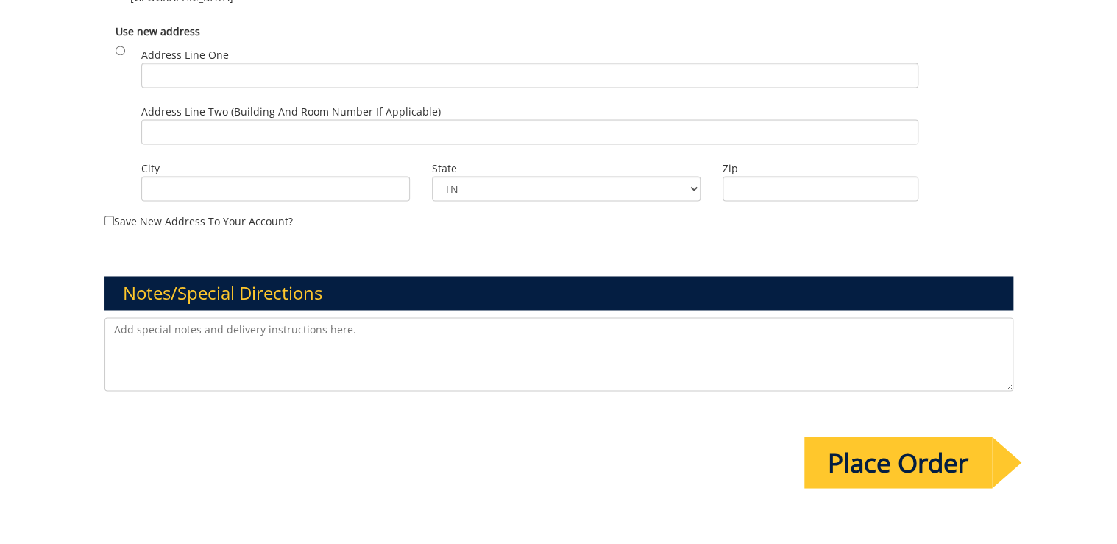
scroll to position [1119, 0]
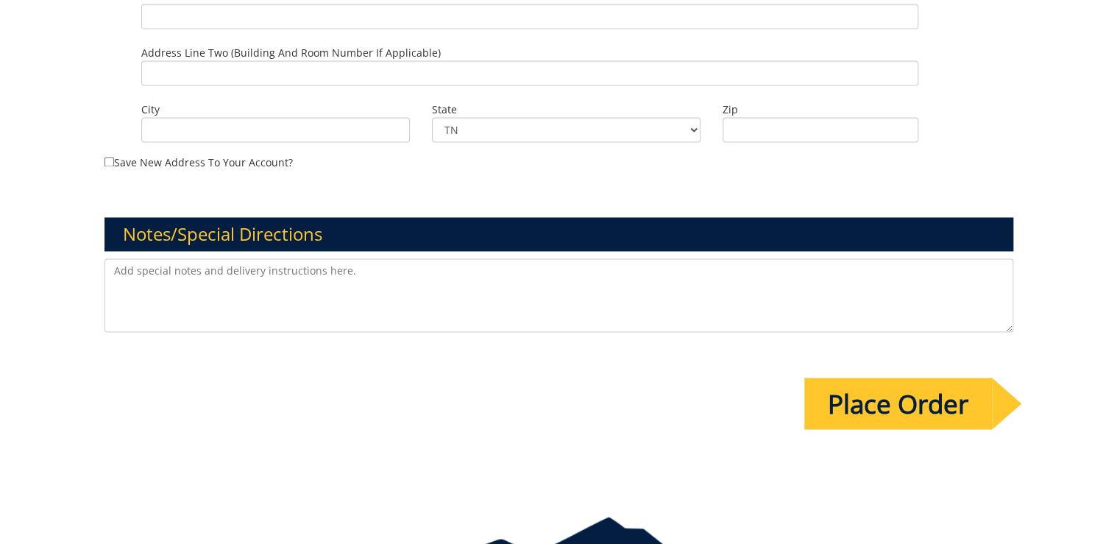
click at [881, 411] on input "Place Order" at bounding box center [899, 404] width 188 height 52
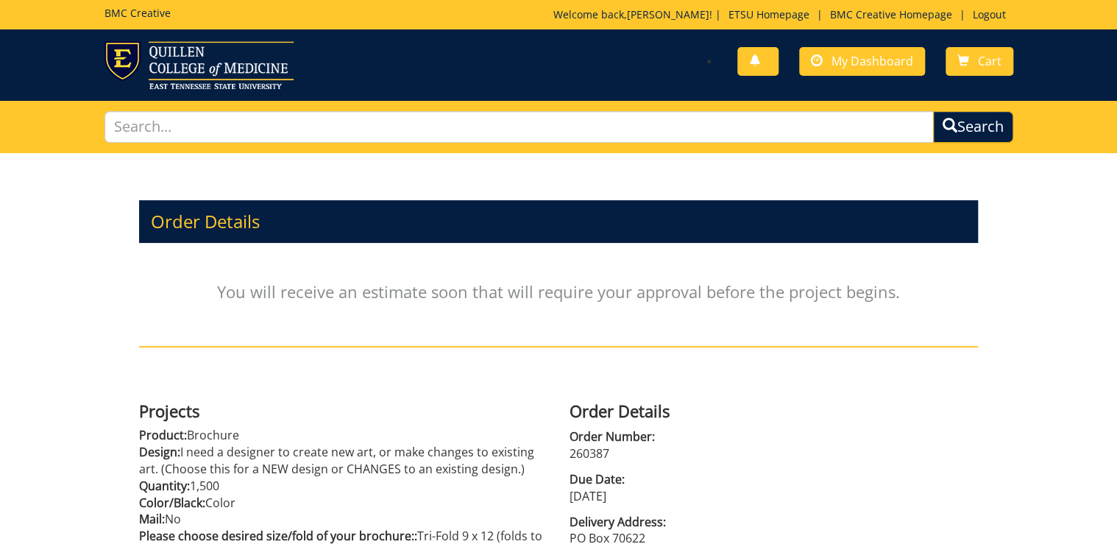
scroll to position [288, 0]
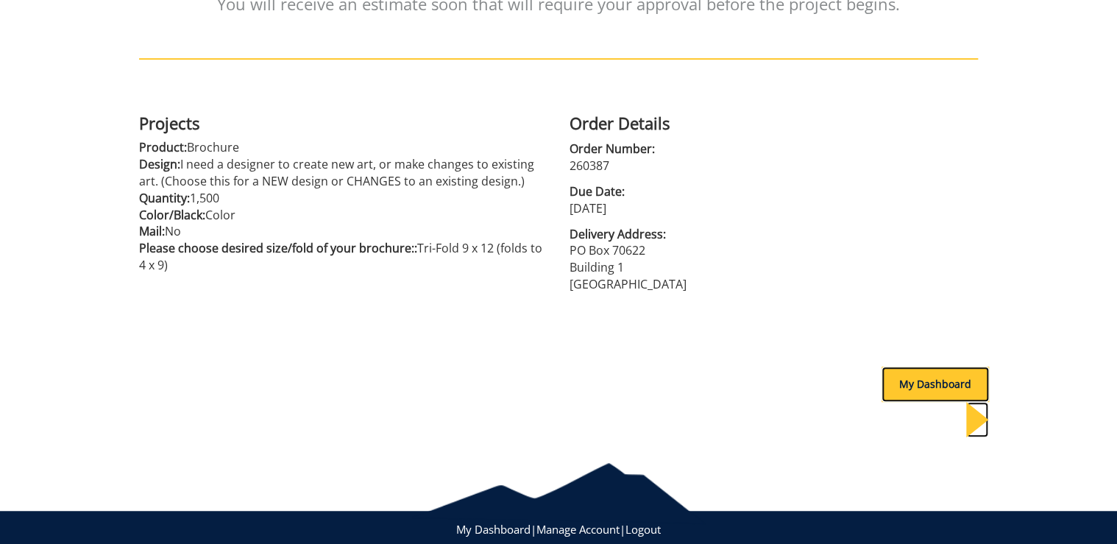
click at [910, 380] on div "My Dashboard" at bounding box center [935, 384] width 107 height 35
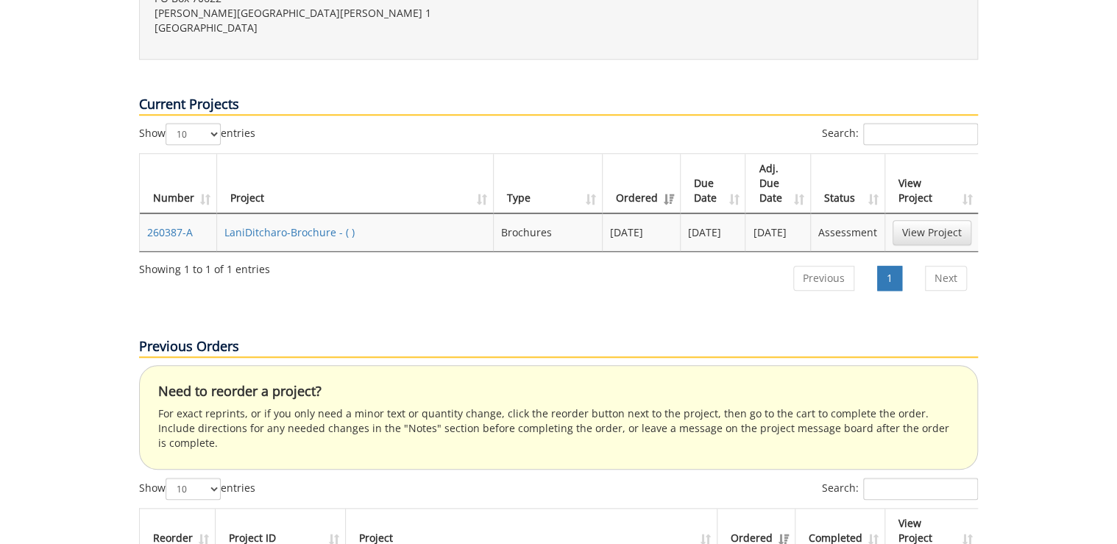
scroll to position [471, 0]
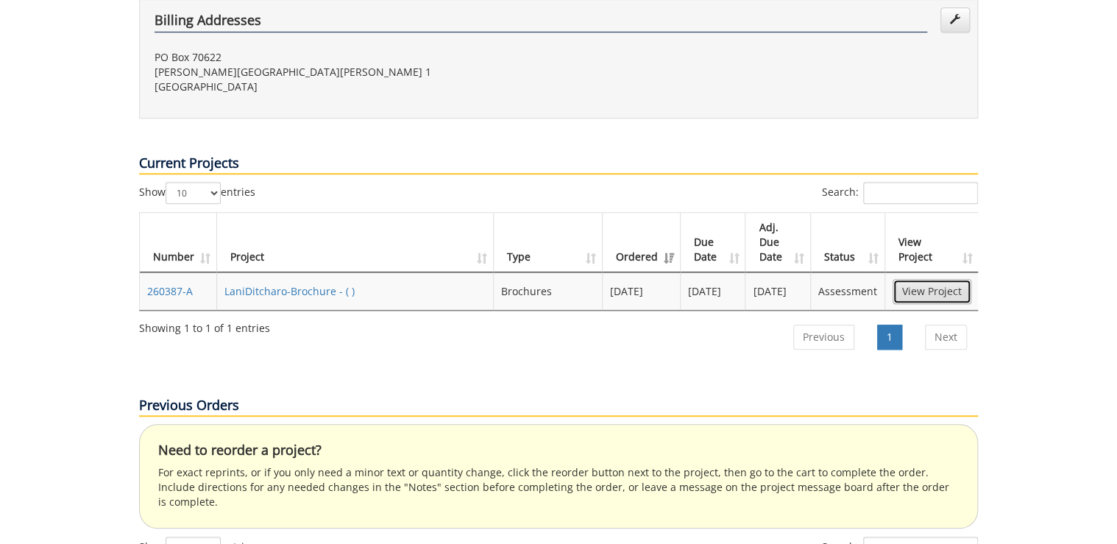
click at [927, 279] on link "View Project" at bounding box center [932, 291] width 79 height 25
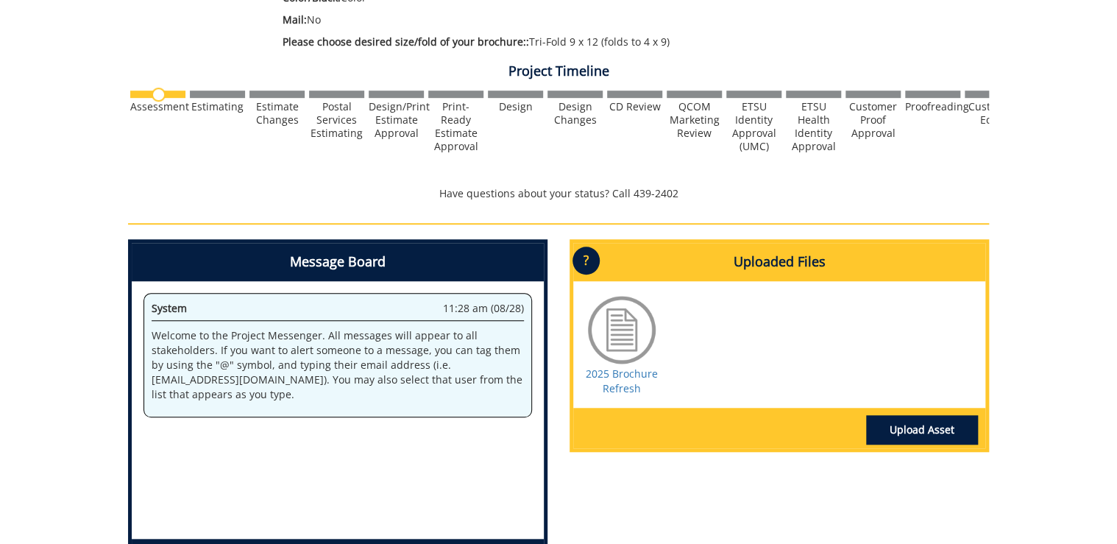
scroll to position [471, 0]
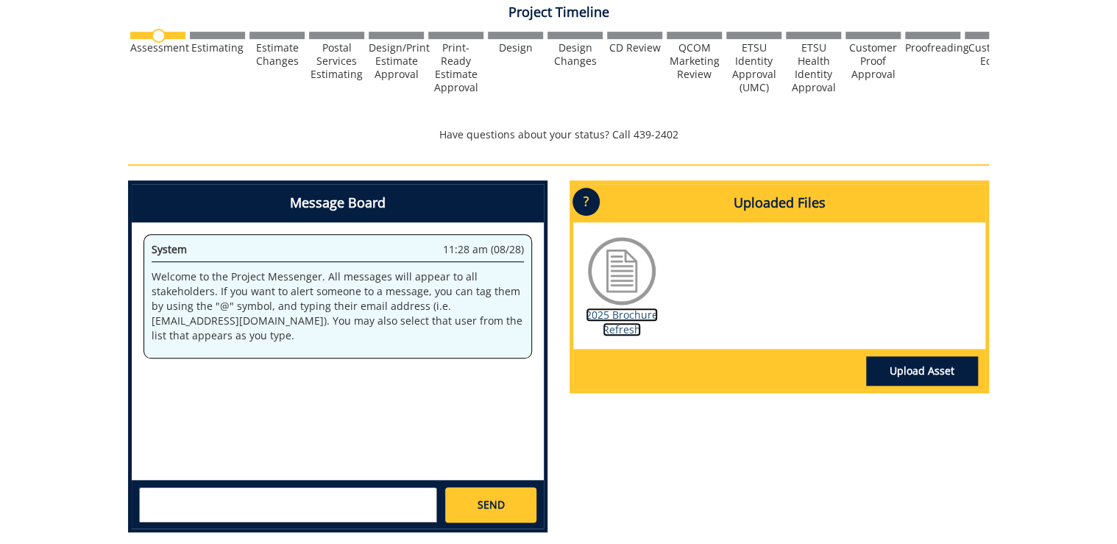
click at [630, 322] on link "2025 Brochure Refresh" at bounding box center [622, 322] width 72 height 29
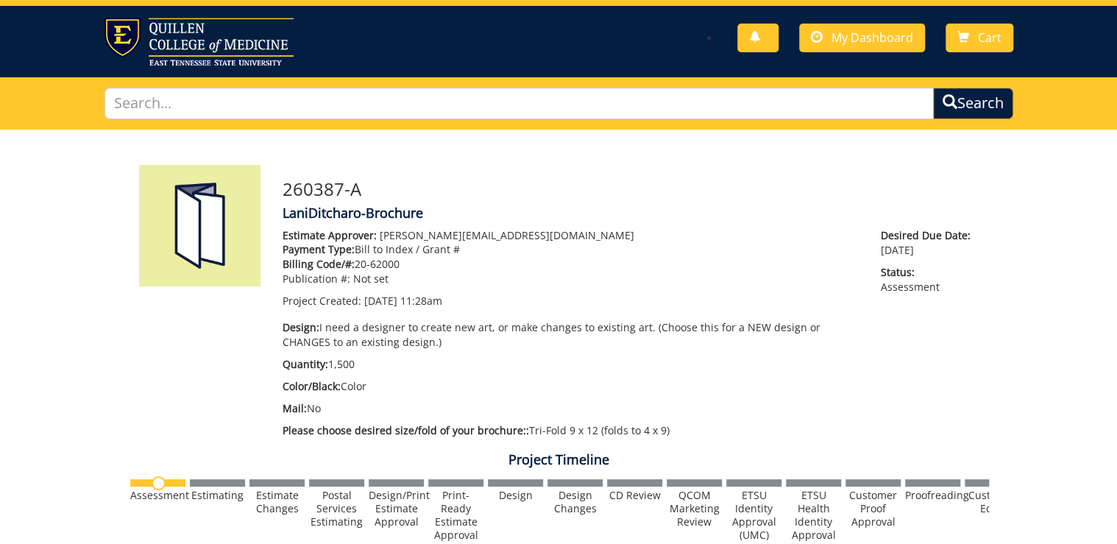
scroll to position [0, 0]
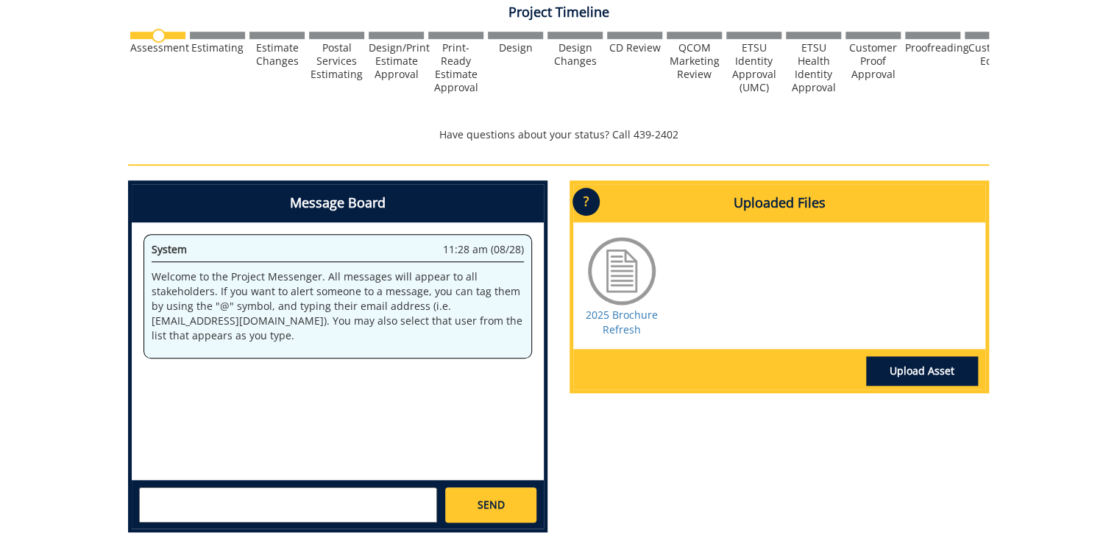
scroll to position [530, 0]
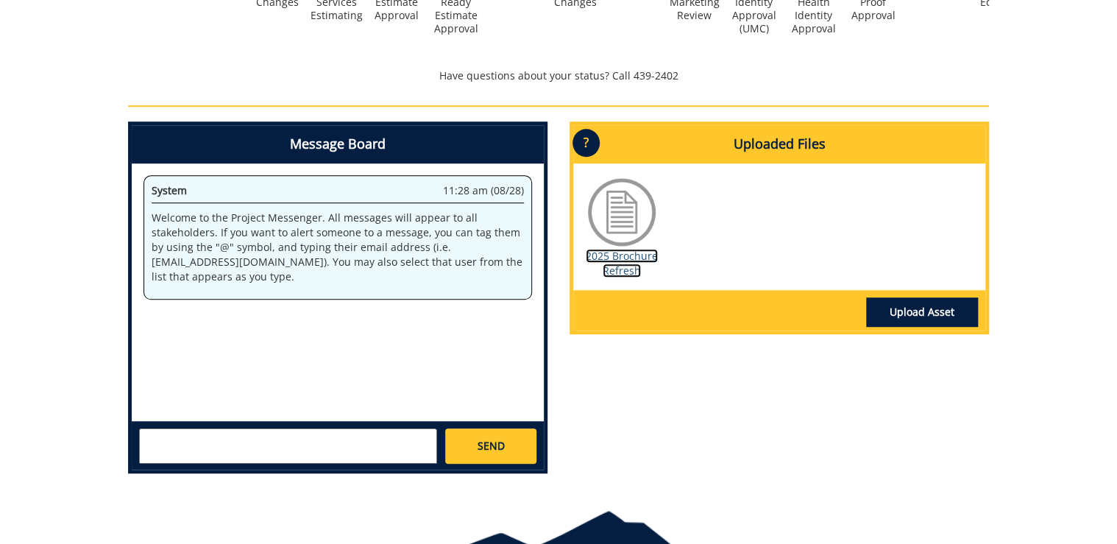
click at [627, 253] on link "2025 Brochure Refresh" at bounding box center [622, 263] width 72 height 29
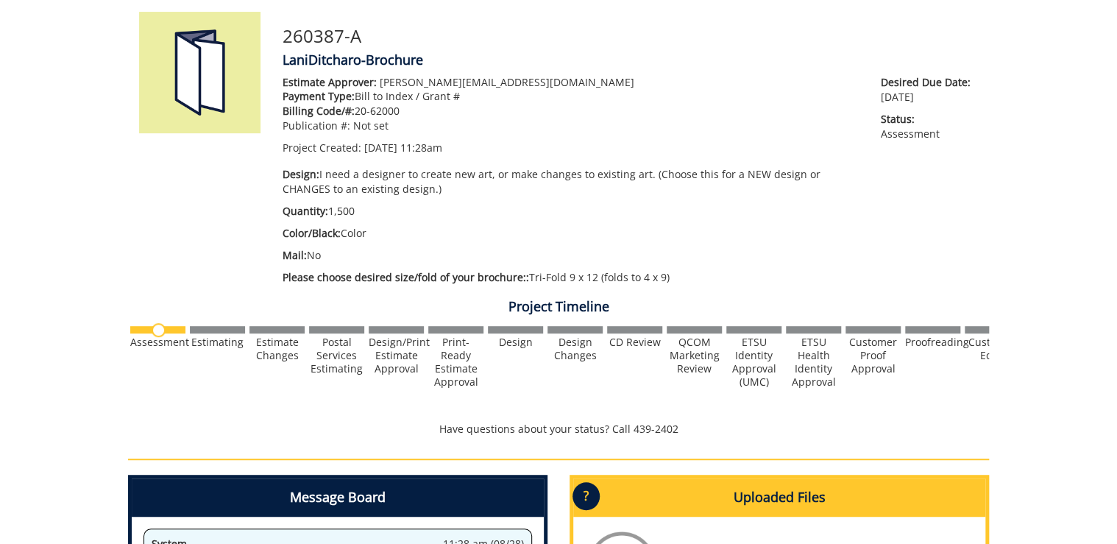
scroll to position [236, 0]
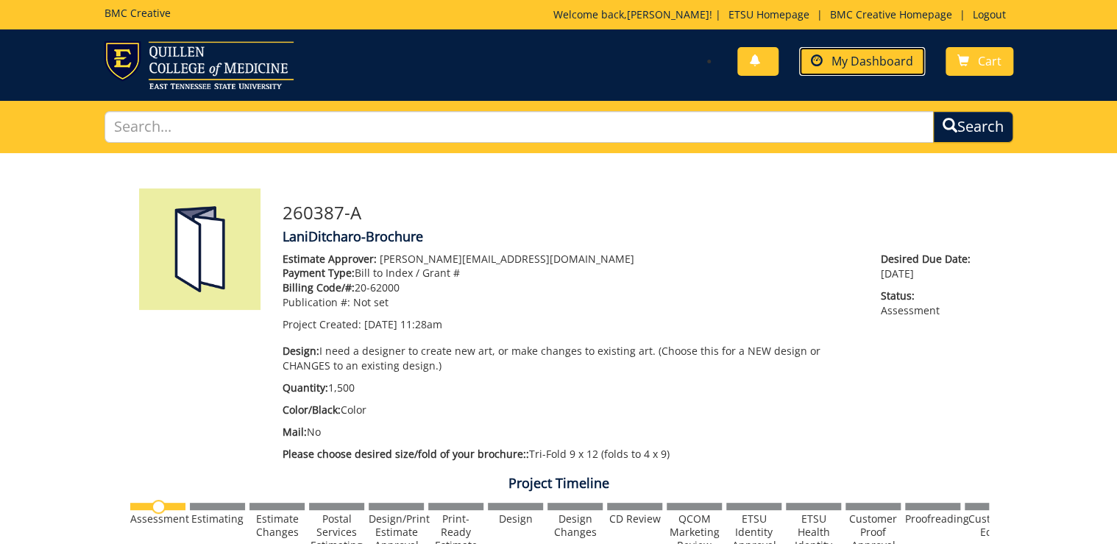
click at [888, 50] on link "My Dashboard" at bounding box center [862, 61] width 126 height 29
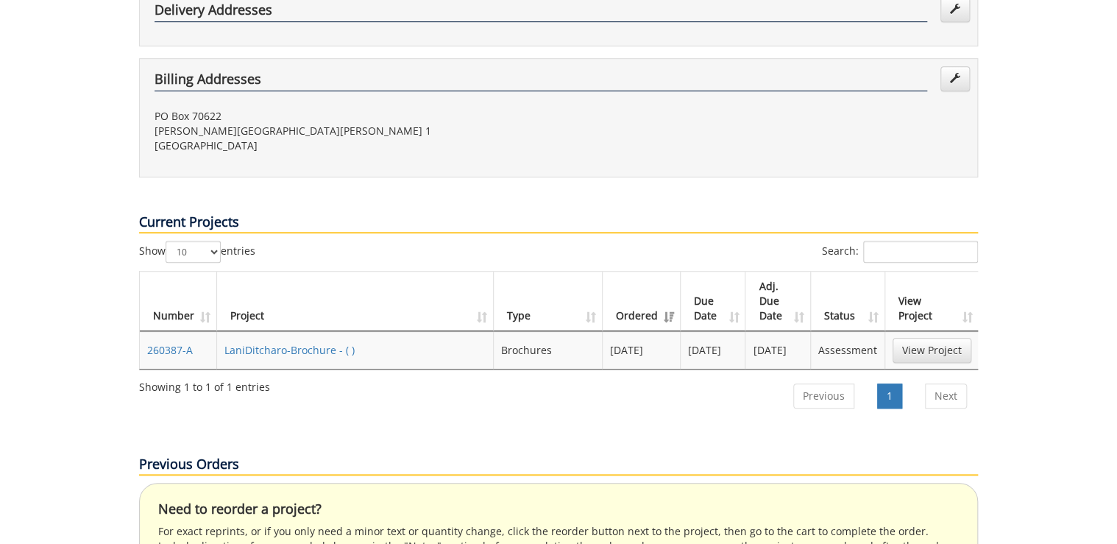
scroll to position [471, 0]
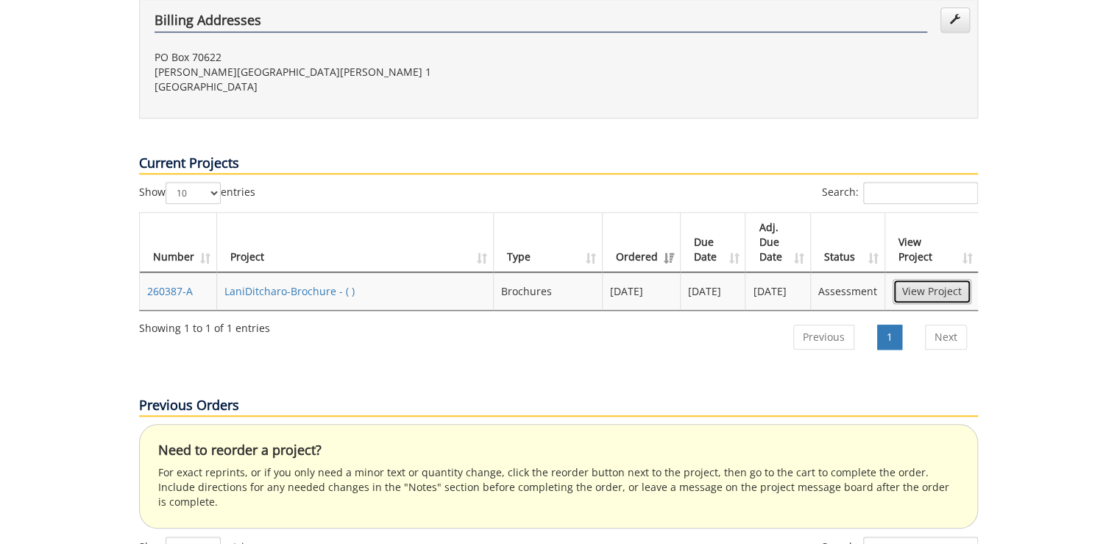
click at [928, 279] on link "View Project" at bounding box center [932, 291] width 79 height 25
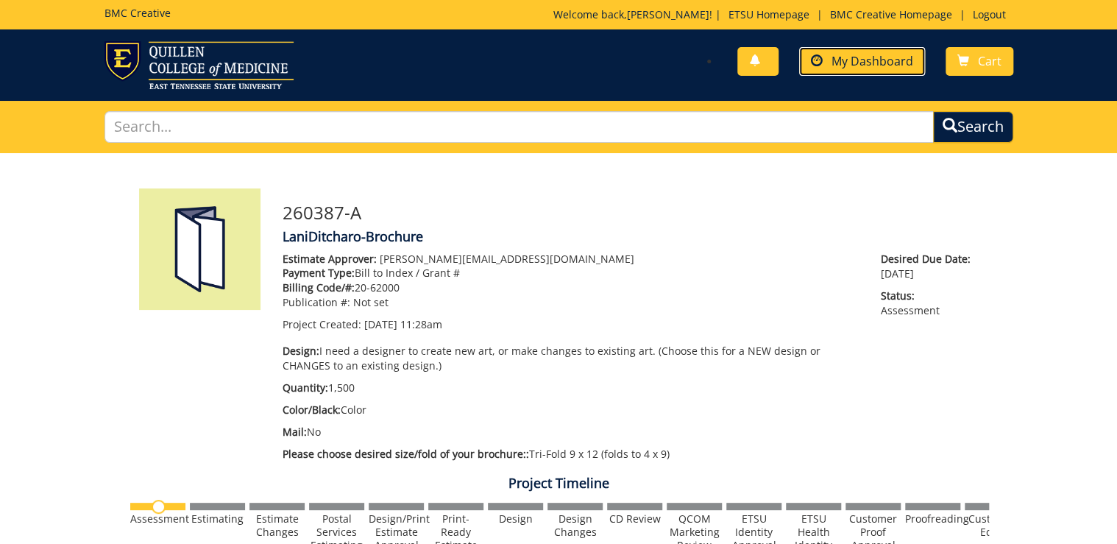
click at [876, 62] on span "My Dashboard" at bounding box center [873, 61] width 82 height 16
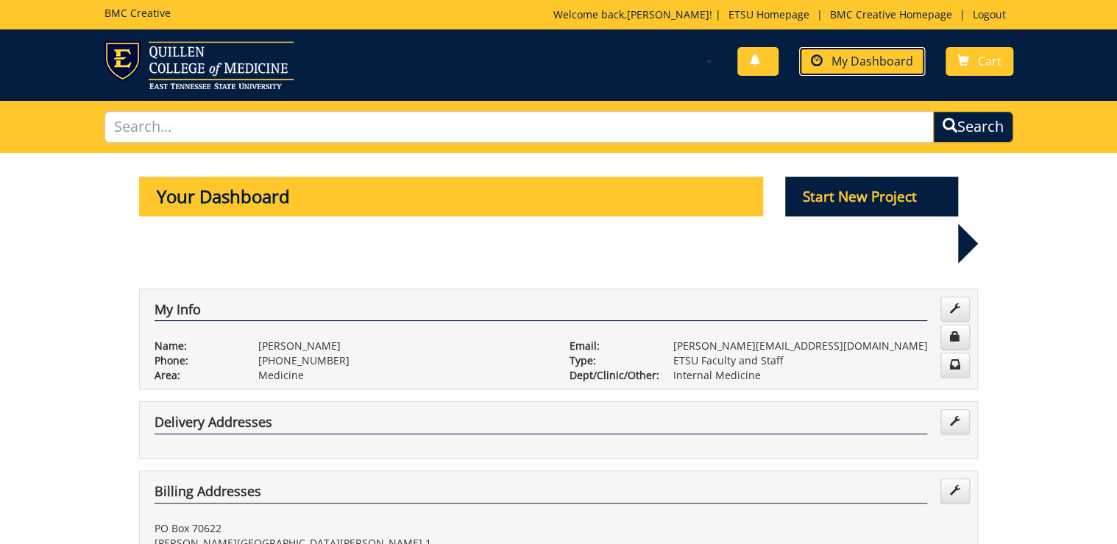
click at [872, 67] on span "My Dashboard" at bounding box center [873, 61] width 82 height 16
click at [850, 65] on span "My Dashboard" at bounding box center [873, 61] width 82 height 16
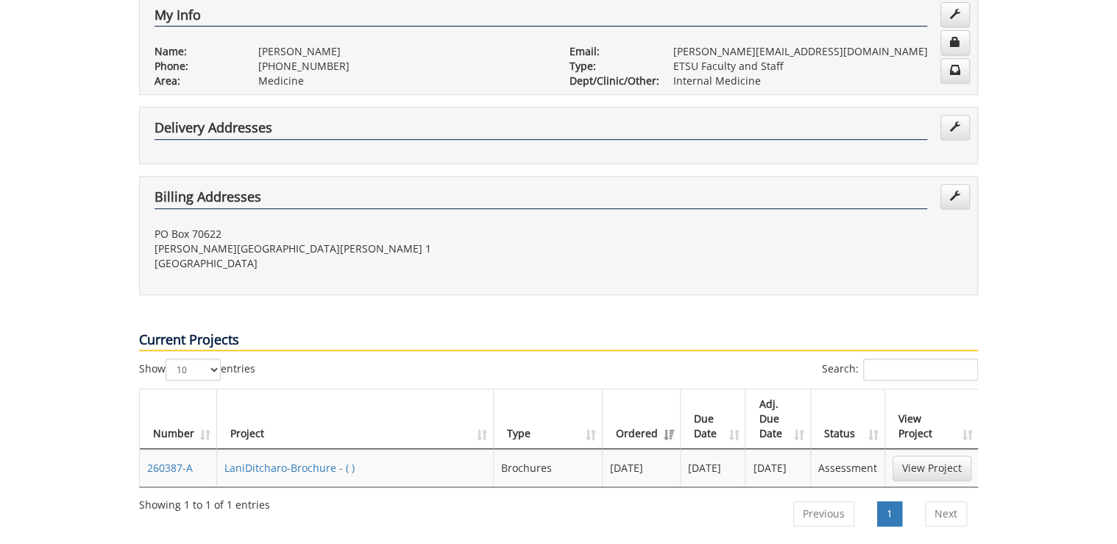
scroll to position [412, 0]
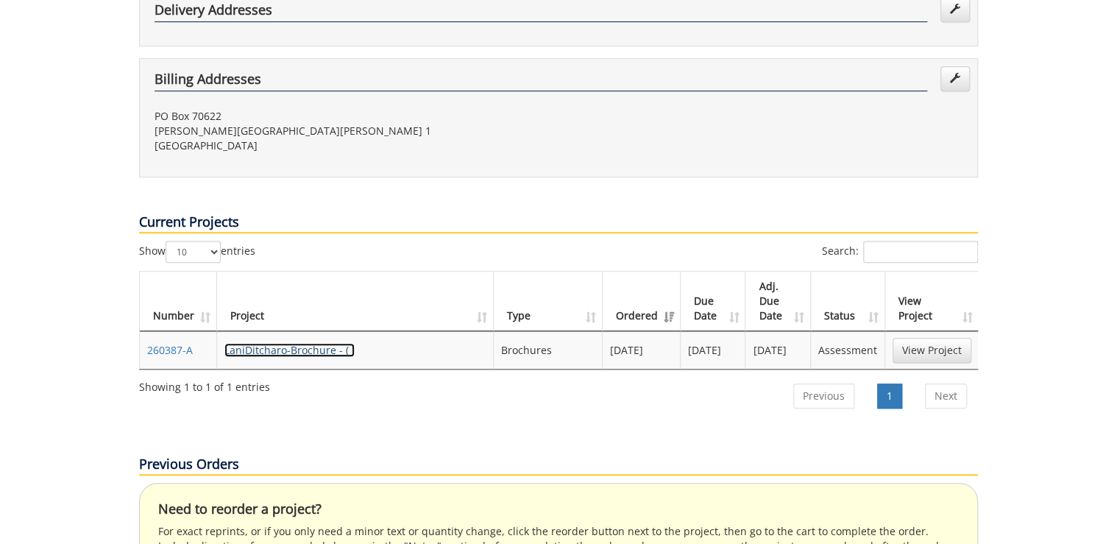
click at [319, 343] on link "LaniDitcharo-Brochure - ( )" at bounding box center [290, 350] width 130 height 14
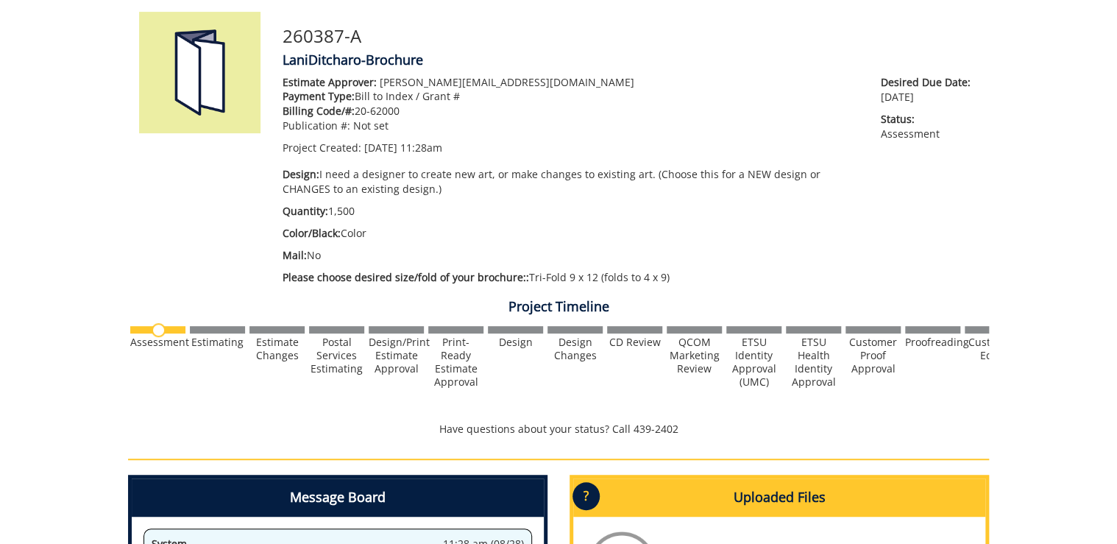
scroll to position [118, 0]
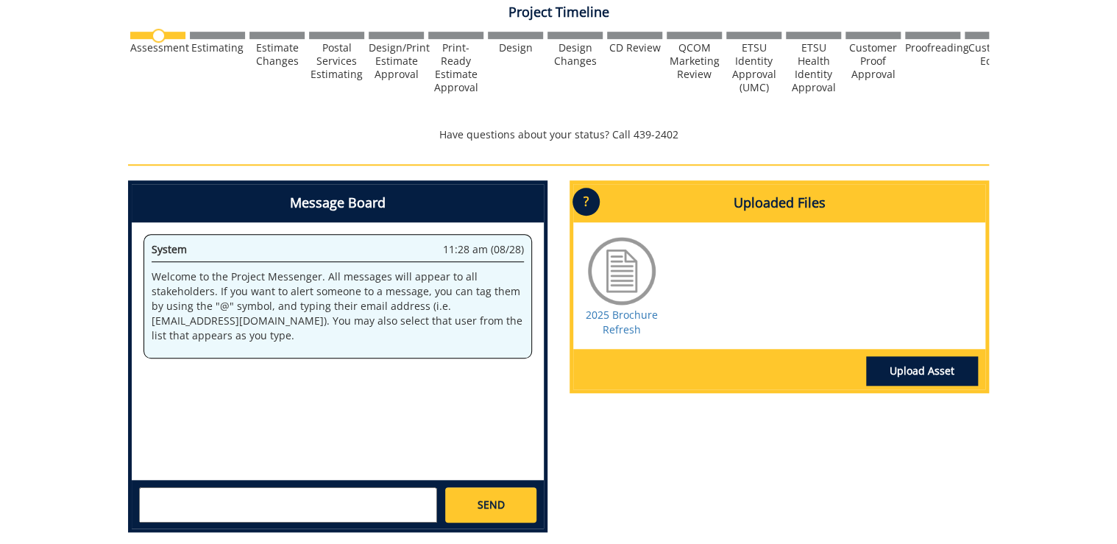
scroll to position [294, 0]
